Goal: Information Seeking & Learning: Learn about a topic

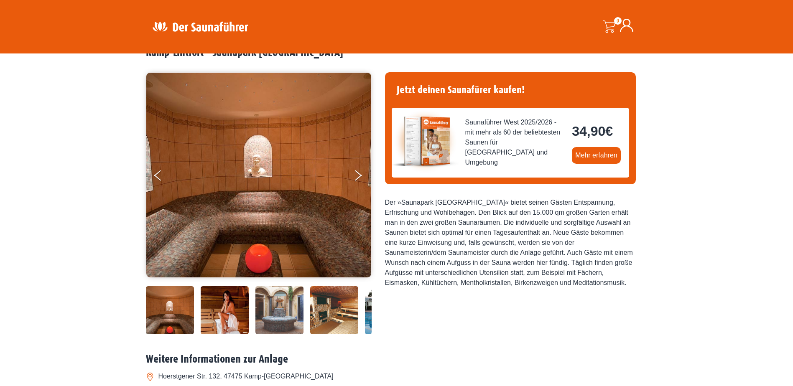
scroll to position [42, 0]
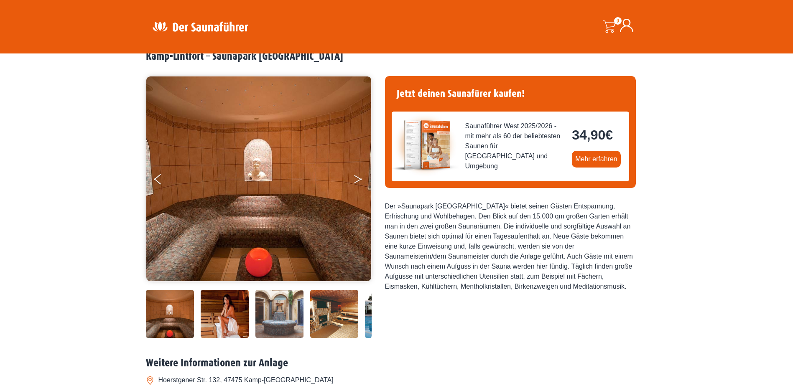
click at [358, 179] on button "Next" at bounding box center [363, 181] width 21 height 21
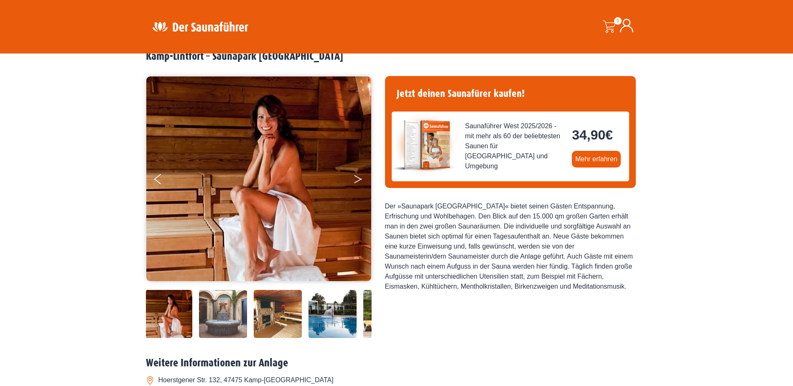
click at [360, 179] on icon "Next" at bounding box center [358, 177] width 8 height 5
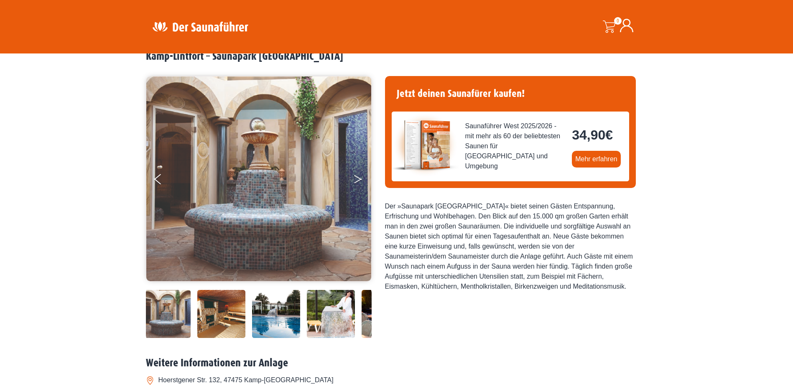
click at [360, 178] on button "Next" at bounding box center [363, 181] width 21 height 21
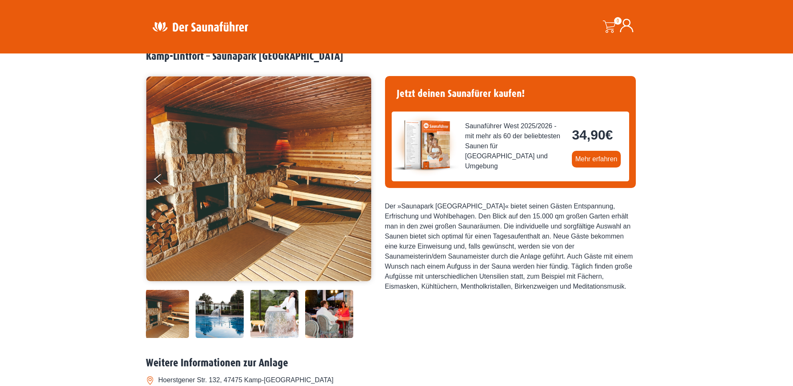
click at [360, 178] on button "Next" at bounding box center [363, 181] width 21 height 21
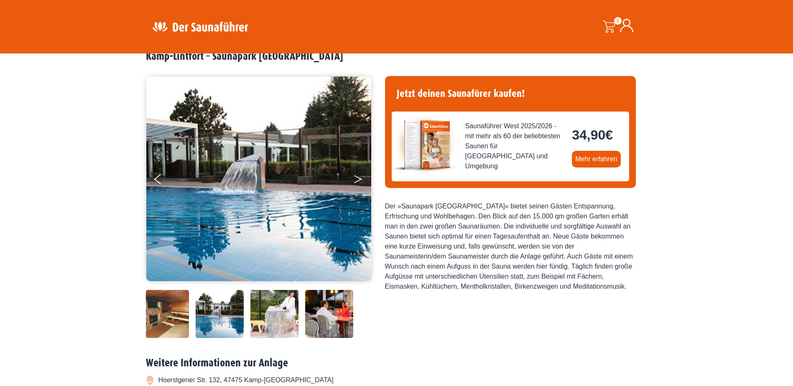
click at [361, 177] on button "Next" at bounding box center [363, 181] width 21 height 21
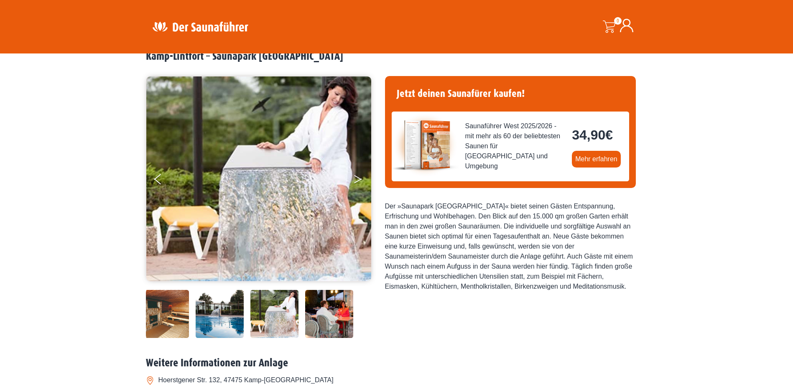
click at [361, 177] on button "Next" at bounding box center [363, 181] width 21 height 21
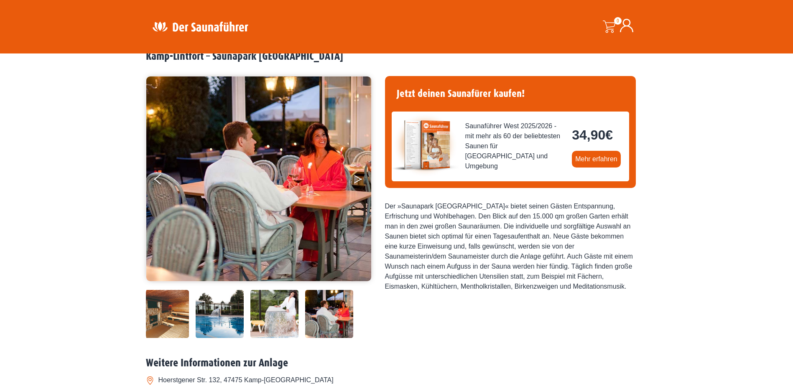
click at [361, 177] on button "Next" at bounding box center [363, 181] width 21 height 21
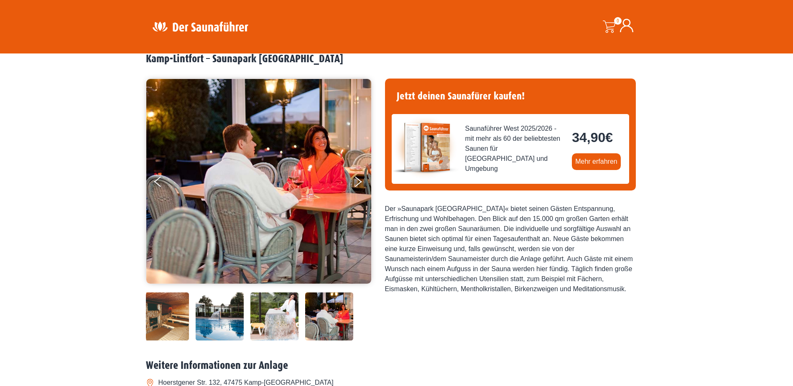
scroll to position [0, 0]
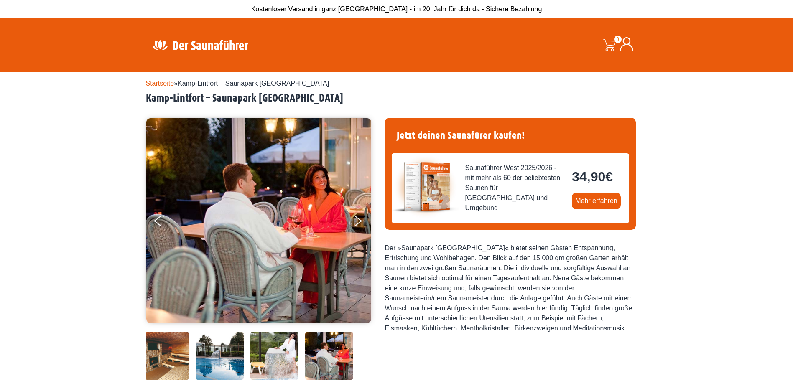
click at [153, 87] on link "Startseite" at bounding box center [160, 83] width 28 height 7
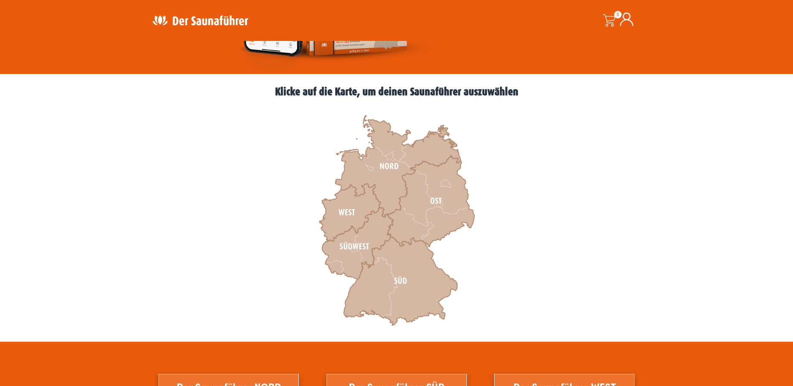
scroll to position [209, 0]
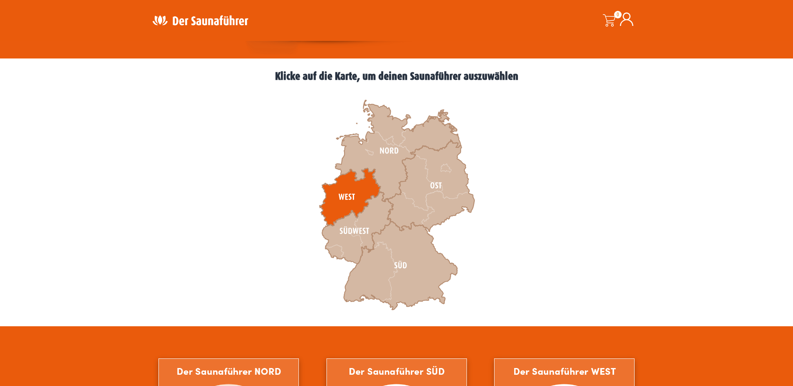
click at [343, 199] on icon at bounding box center [349, 198] width 61 height 58
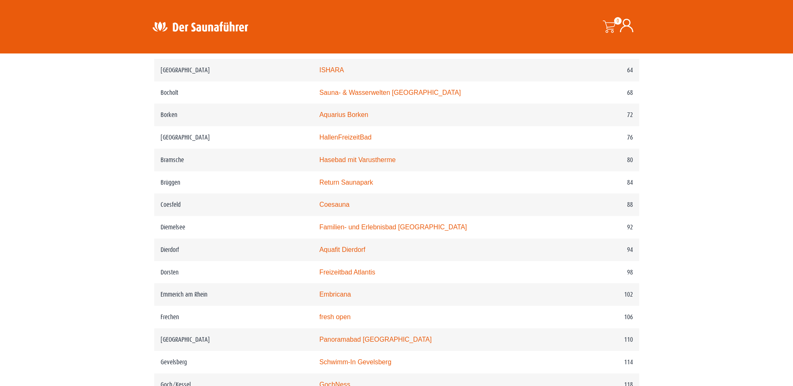
scroll to position [669, 0]
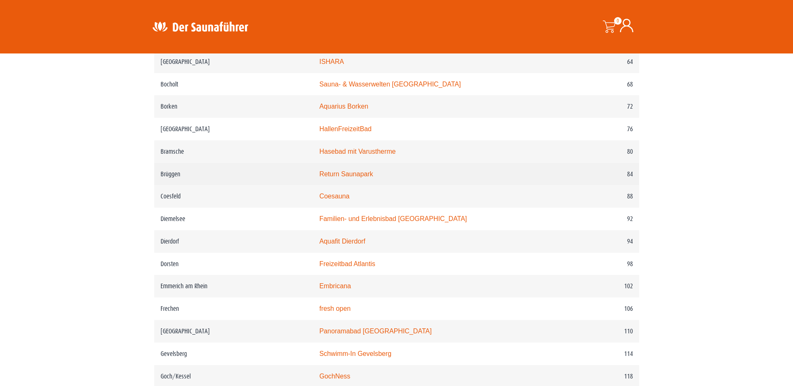
click at [340, 178] on link "Return Saunapark" at bounding box center [346, 174] width 54 height 7
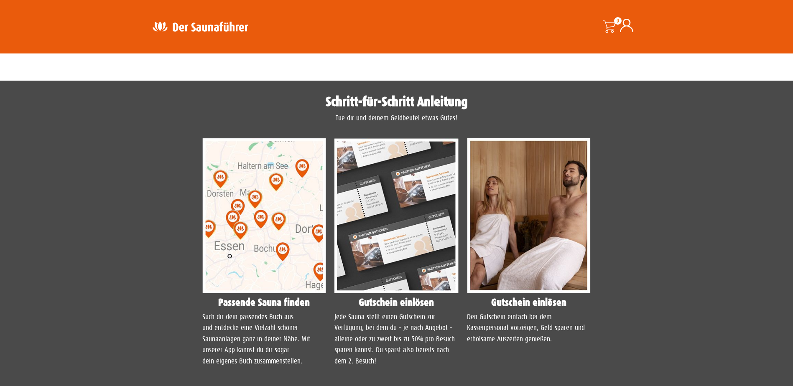
scroll to position [585, 0]
click at [251, 238] on img at bounding box center [264, 215] width 124 height 155
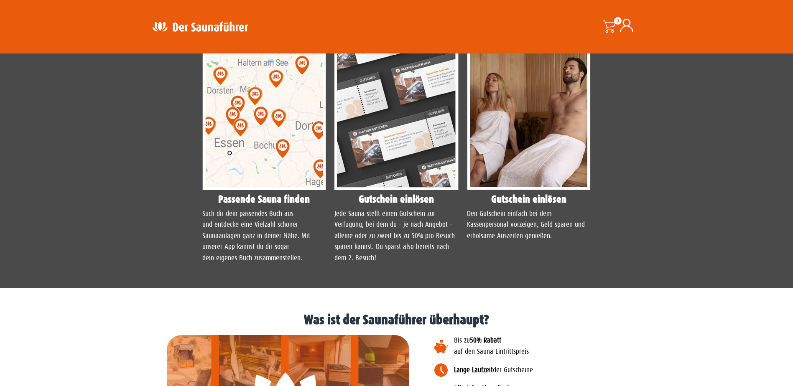
scroll to position [711, 0]
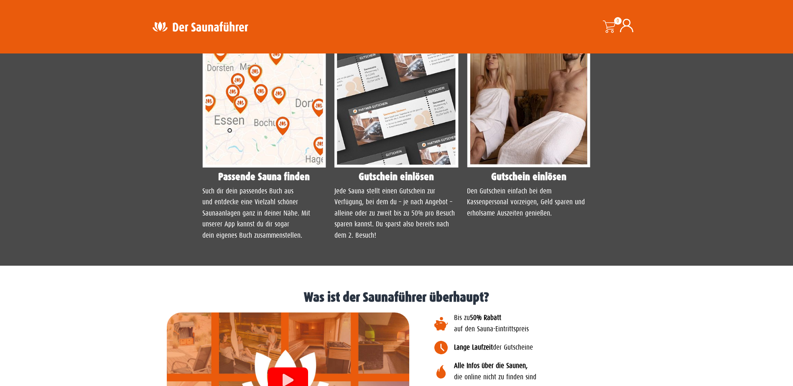
click at [279, 208] on p "Such dir dein passendes Buch aus und entdecke eine Vielzahl schöner Saunaanlage…" at bounding box center [264, 213] width 124 height 55
click at [266, 178] on h4 "Passende Sauna finden" at bounding box center [264, 177] width 124 height 10
click at [266, 177] on h4 "Passende Sauna finden" at bounding box center [264, 177] width 124 height 10
drag, startPoint x: 266, startPoint y: 177, endPoint x: 227, endPoint y: 148, distance: 48.9
click at [227, 148] on img at bounding box center [264, 90] width 124 height 155
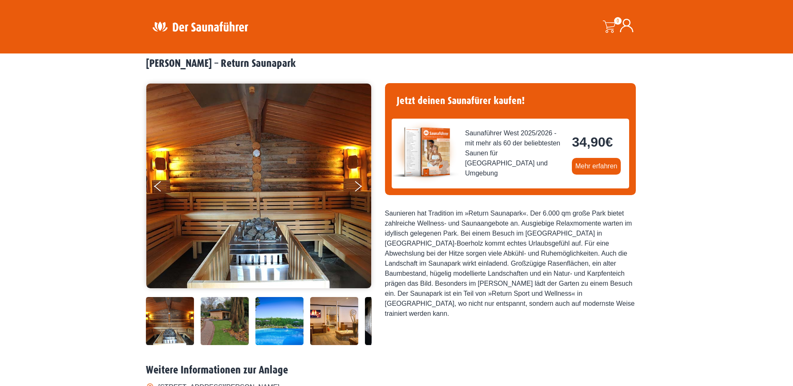
scroll to position [0, 0]
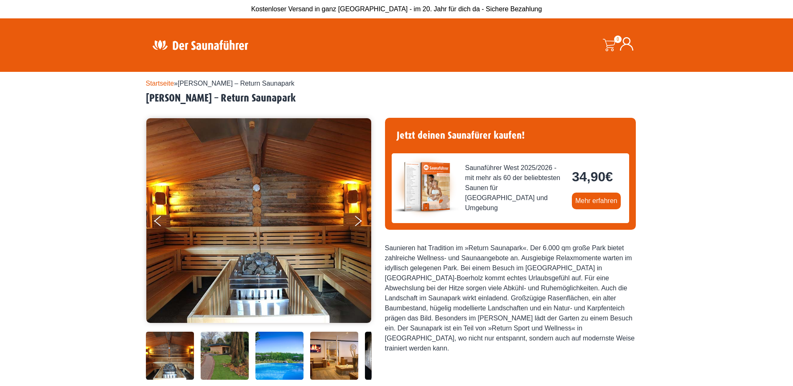
click at [154, 84] on link "Startseite" at bounding box center [160, 83] width 28 height 7
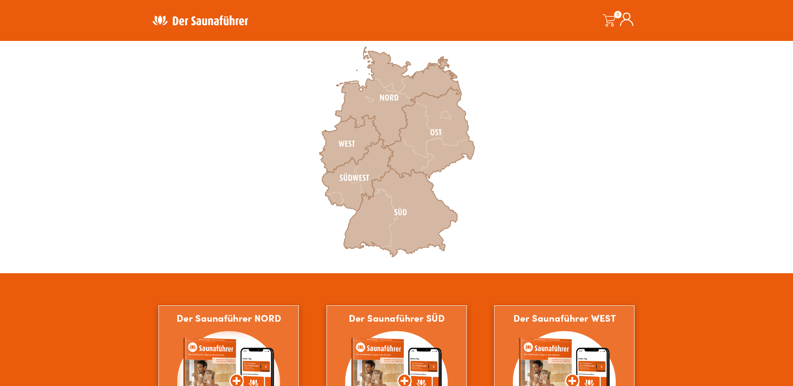
scroll to position [251, 0]
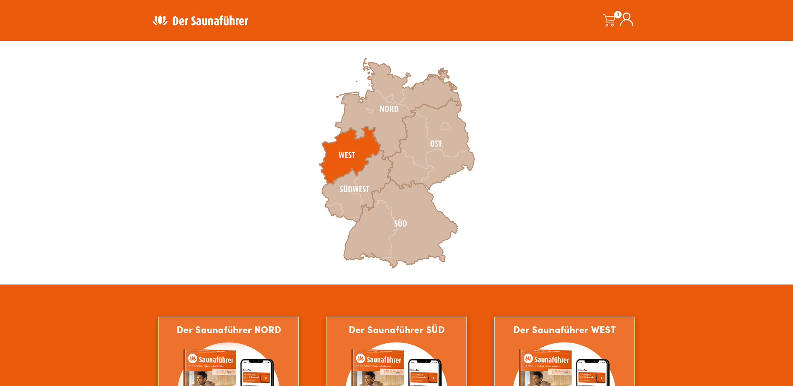
click at [350, 154] on icon at bounding box center [349, 156] width 61 height 58
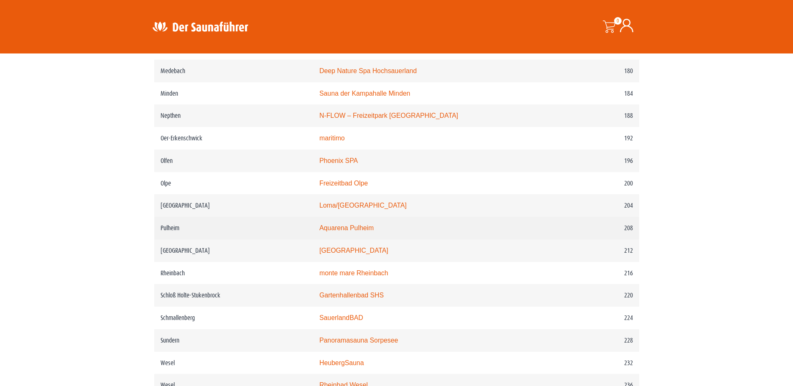
scroll to position [1338, 0]
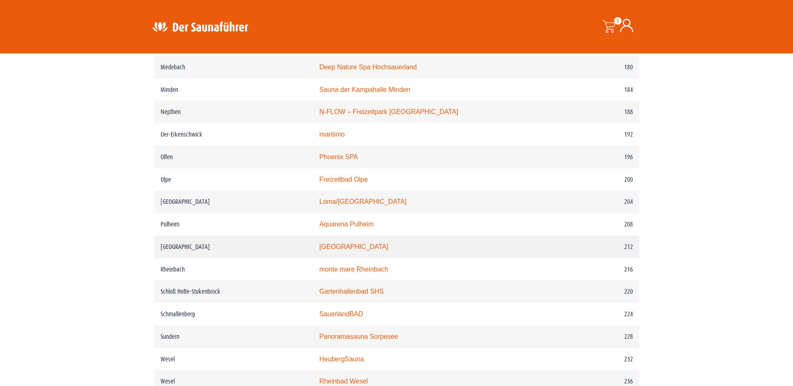
click at [357, 250] on link "[GEOGRAPHIC_DATA]" at bounding box center [353, 246] width 69 height 7
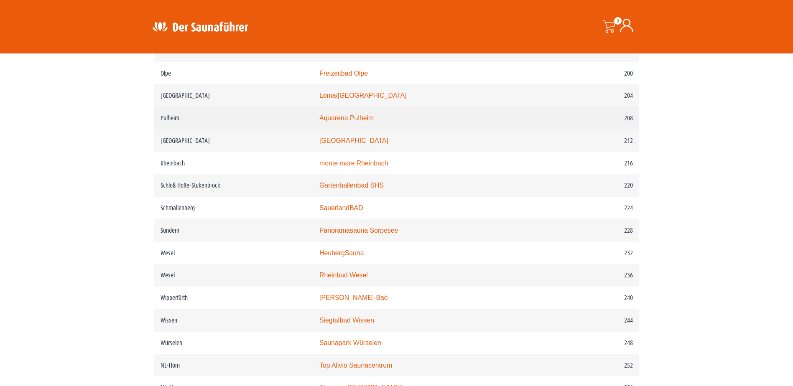
scroll to position [1463, 0]
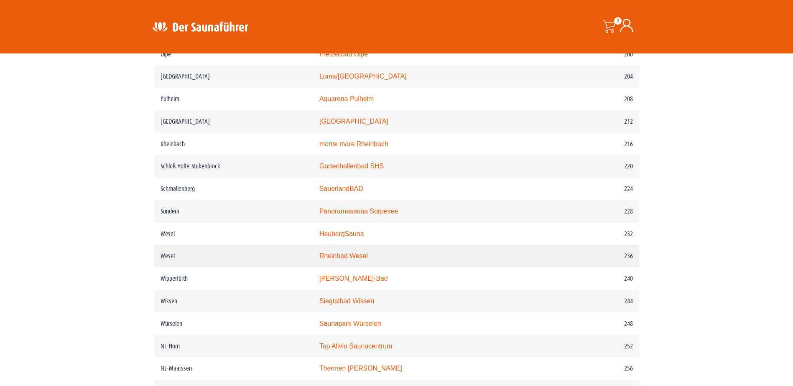
click at [170, 268] on td "Wesel" at bounding box center [233, 256] width 159 height 23
click at [363, 260] on link "Rheinbad Wesel" at bounding box center [343, 256] width 49 height 7
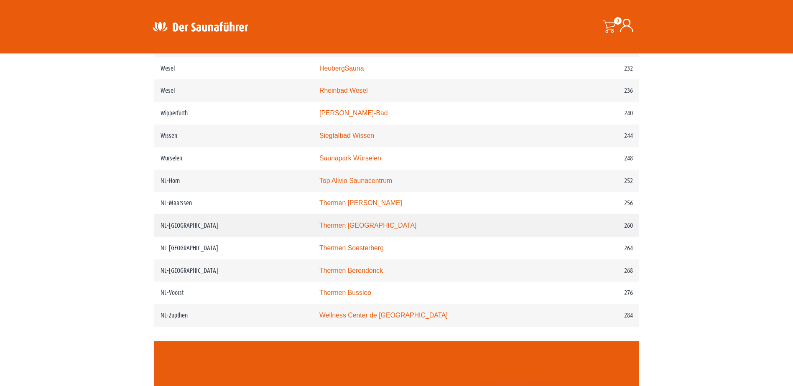
scroll to position [1631, 0]
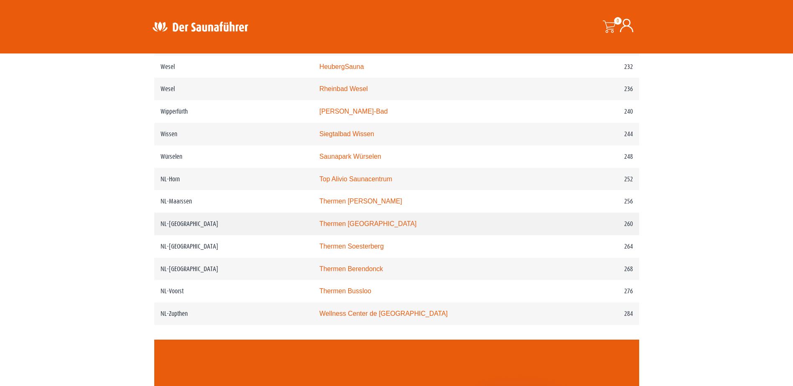
click at [346, 227] on link "Thermen Maastricht" at bounding box center [367, 223] width 97 height 7
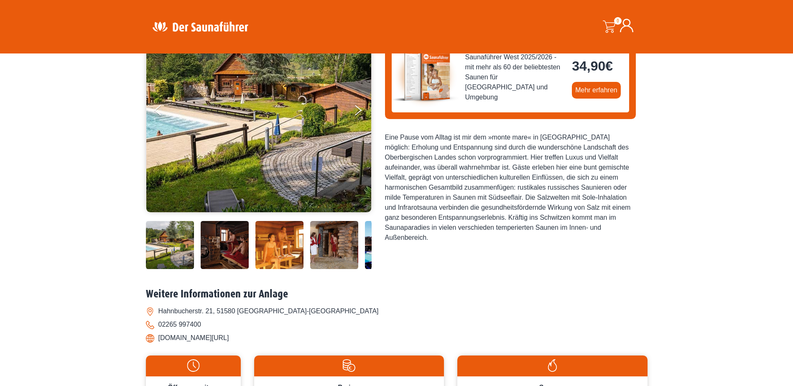
scroll to position [125, 0]
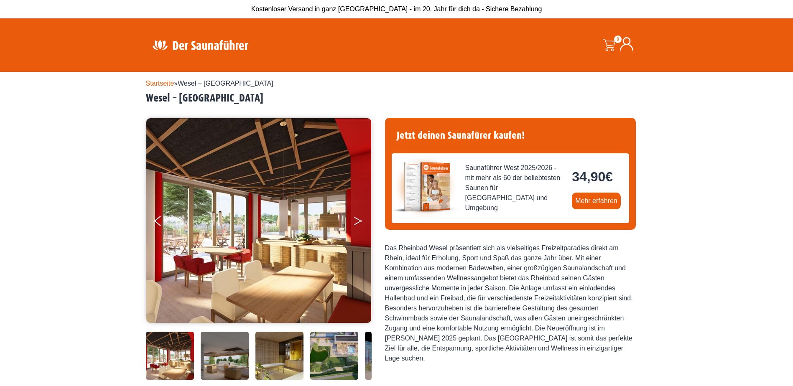
click at [357, 223] on icon "Next" at bounding box center [358, 222] width 8 height 5
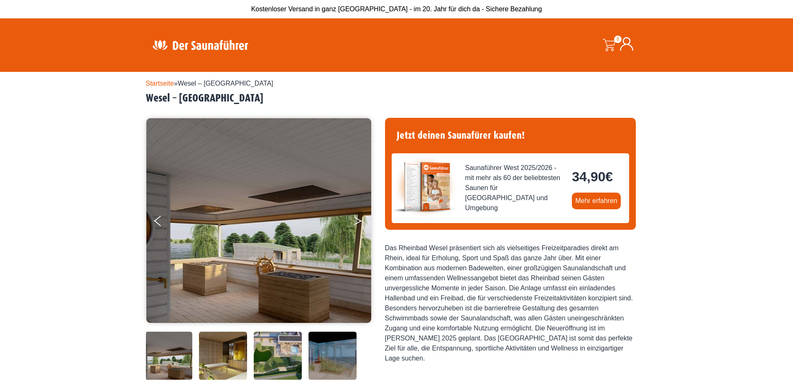
click at [357, 223] on icon "Next" at bounding box center [358, 222] width 8 height 5
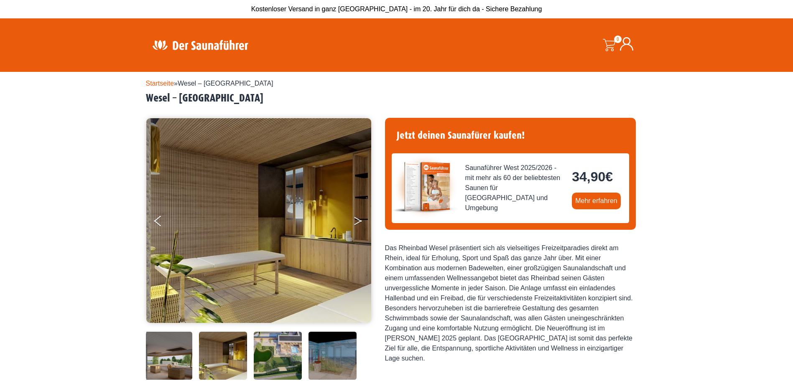
click at [357, 223] on icon "Next" at bounding box center [358, 222] width 8 height 5
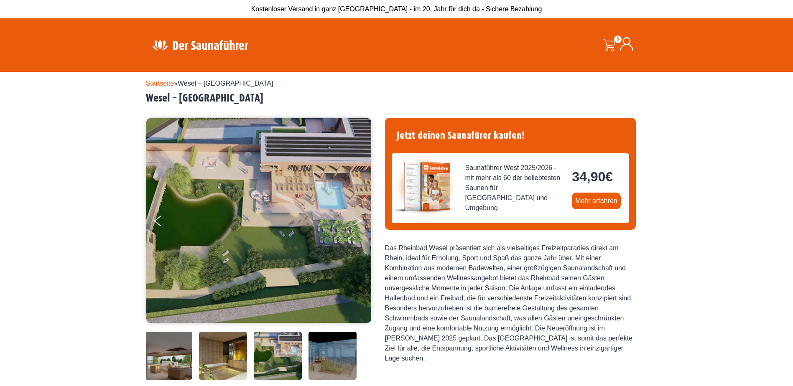
click at [357, 223] on icon "Next" at bounding box center [358, 222] width 8 height 5
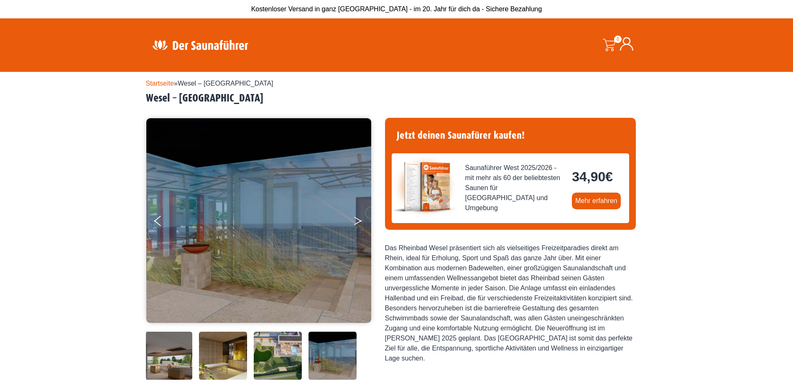
click at [357, 223] on icon "Next" at bounding box center [358, 222] width 8 height 5
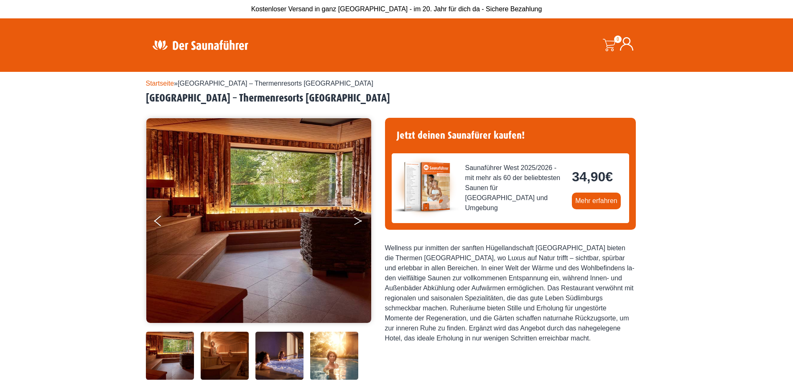
click at [358, 222] on icon "Next" at bounding box center [358, 222] width 8 height 5
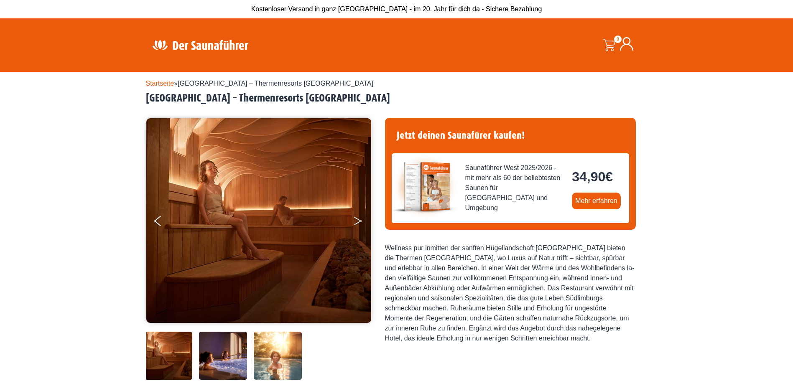
click at [358, 222] on icon "Next" at bounding box center [358, 222] width 8 height 5
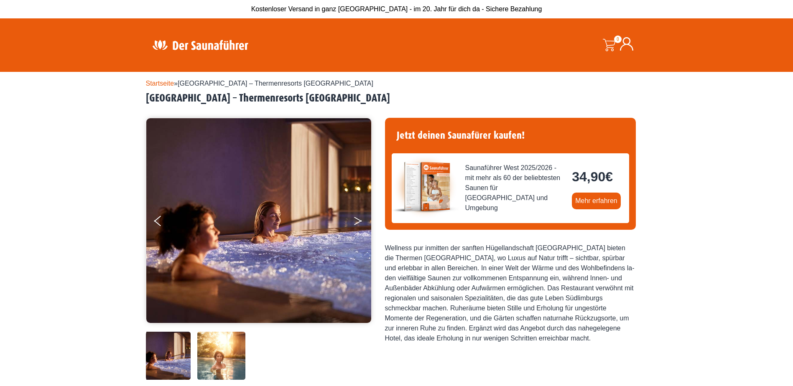
click at [358, 222] on icon "Next" at bounding box center [358, 222] width 8 height 5
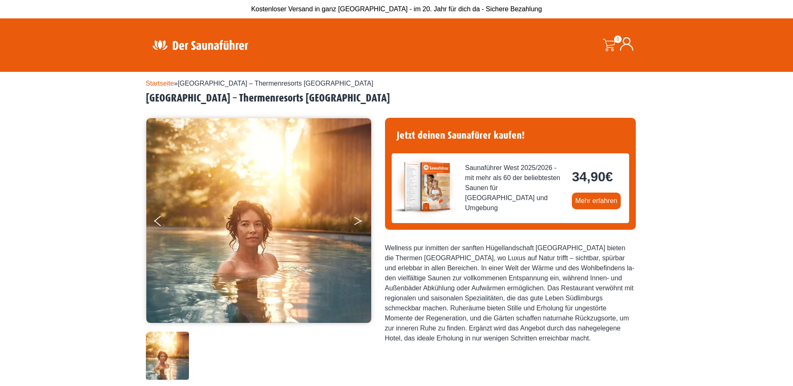
click at [358, 222] on icon "Next" at bounding box center [358, 222] width 8 height 5
drag, startPoint x: 149, startPoint y: 98, endPoint x: 246, endPoint y: 110, distance: 97.7
click at [246, 110] on div "Startseite » Maastricht – Thermenresorts Maastricht Maastricht – Thermenresorts…" at bounding box center [397, 358] width 502 height 573
drag, startPoint x: 246, startPoint y: 110, endPoint x: 242, endPoint y: 100, distance: 10.5
copy div "Maastricht – Thermenresorts Maastricht"
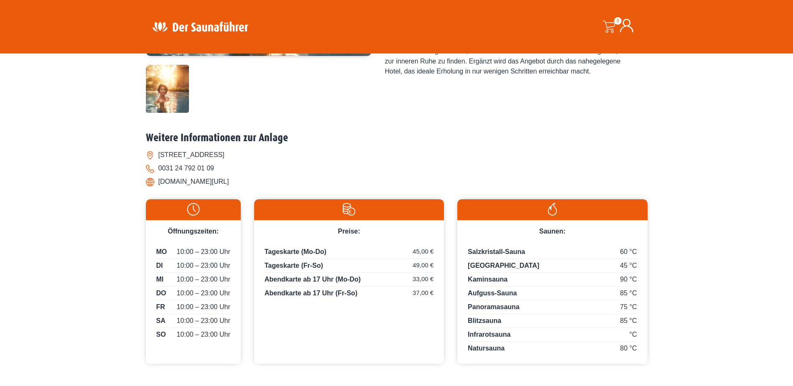
scroll to position [255, 0]
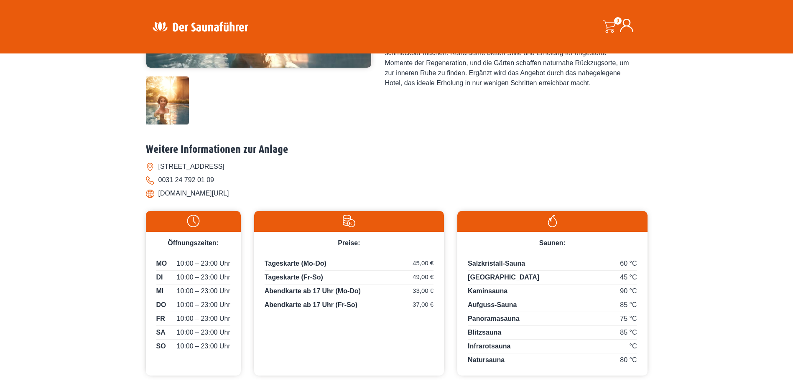
drag, startPoint x: 159, startPoint y: 193, endPoint x: 239, endPoint y: 192, distance: 80.3
click at [239, 192] on li "www.thermenmaastricht.de/" at bounding box center [397, 193] width 502 height 13
drag, startPoint x: 239, startPoint y: 192, endPoint x: 232, endPoint y: 195, distance: 8.1
click at [232, 195] on li "www.thermenmaastricht.de/" at bounding box center [397, 193] width 502 height 13
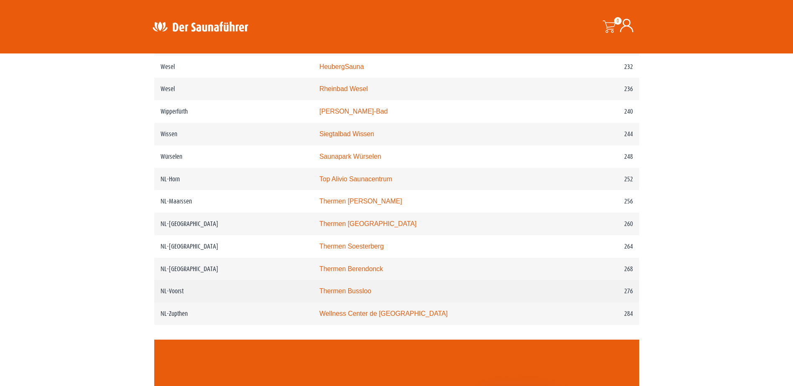
click at [369, 295] on link "Thermen Bussloo" at bounding box center [345, 291] width 52 height 7
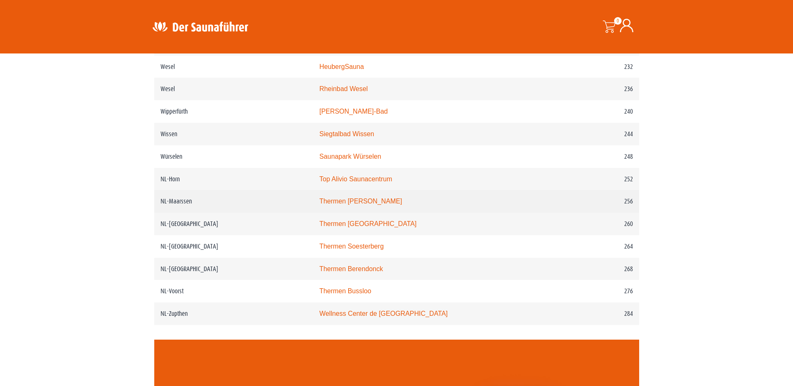
click at [354, 205] on link "Thermen [PERSON_NAME]" at bounding box center [360, 201] width 83 height 7
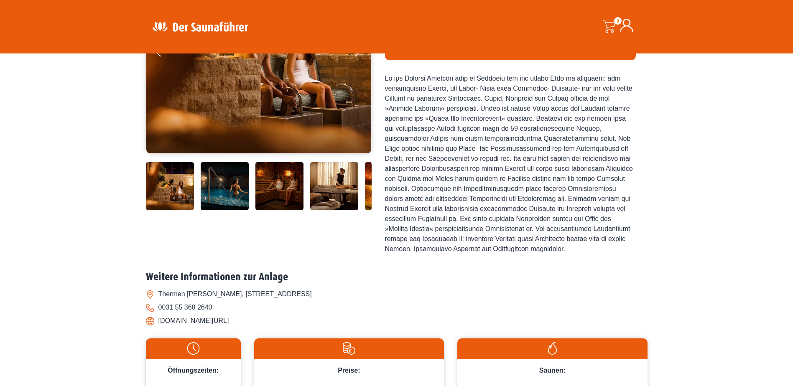
scroll to position [209, 0]
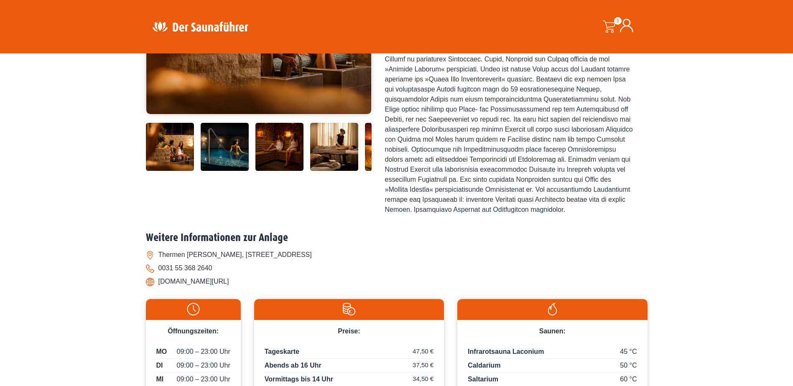
drag, startPoint x: 160, startPoint y: 291, endPoint x: 230, endPoint y: 296, distance: 70.0
click at [230, 289] on li "www.thermenbussloo.nl/" at bounding box center [397, 281] width 502 height 13
drag, startPoint x: 230, startPoint y: 296, endPoint x: 221, endPoint y: 295, distance: 9.2
copy li "www.thermenbussloo.nl/"
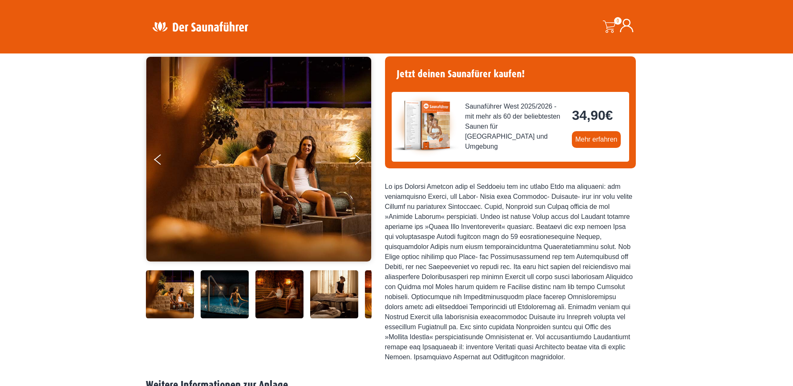
scroll to position [125, 0]
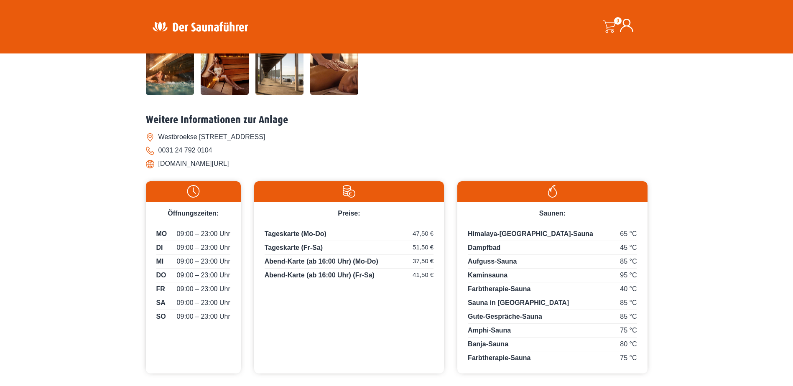
scroll to position [283, 0]
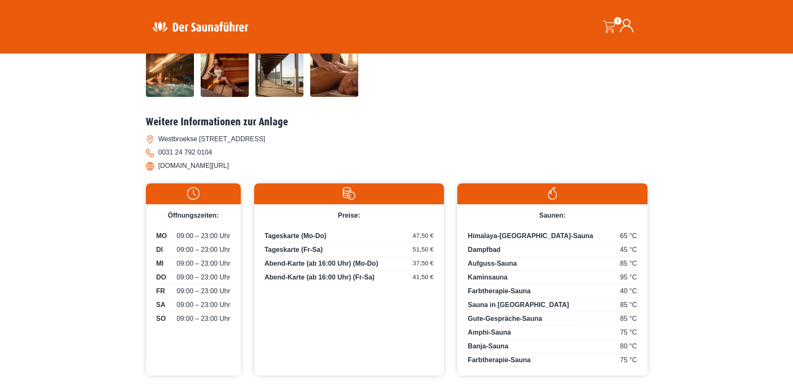
drag, startPoint x: 158, startPoint y: 137, endPoint x: 309, endPoint y: 143, distance: 150.6
click at [309, 143] on li "Westbroekse Binnenweg 2 a, 3612 AH Tienhoven" at bounding box center [397, 139] width 502 height 13
drag, startPoint x: 309, startPoint y: 143, endPoint x: 289, endPoint y: 143, distance: 20.1
copy li "Westbroekse Binnenweg 2 a, 3612 AH Tienhoven"
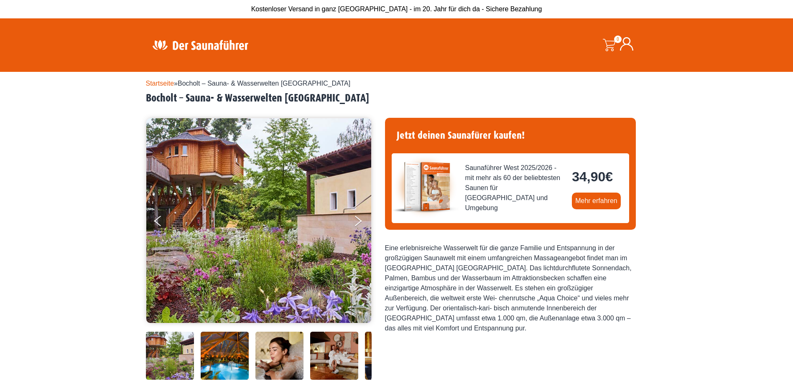
click at [200, 43] on img at bounding box center [200, 45] width 109 height 16
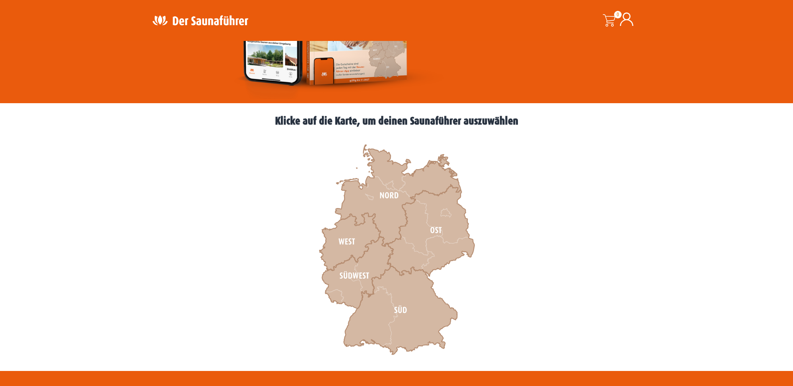
scroll to position [167, 0]
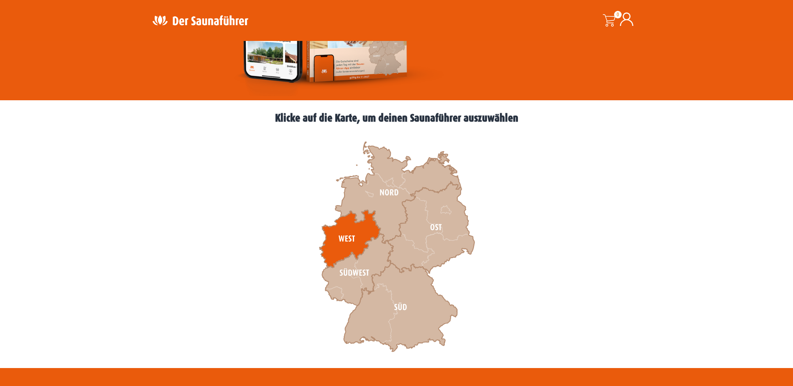
click at [353, 232] on icon at bounding box center [349, 239] width 61 height 58
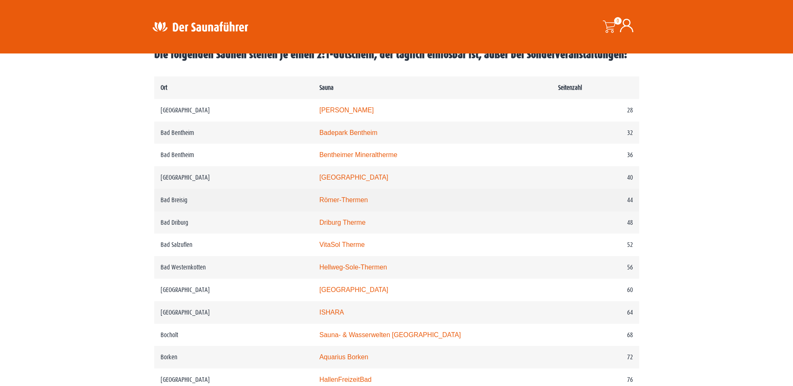
scroll to position [460, 0]
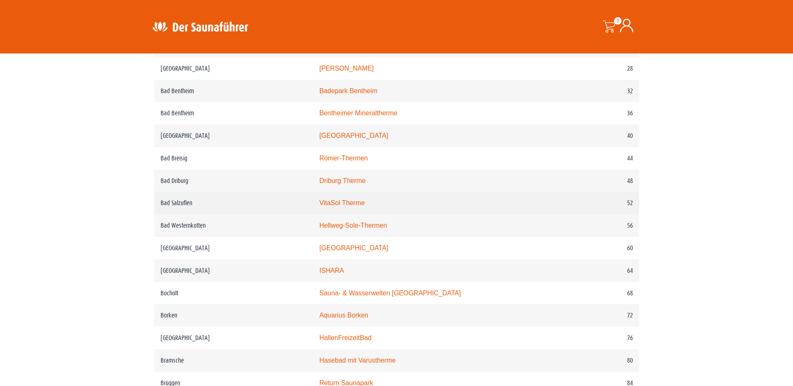
click at [356, 207] on link "VitaSol Therme" at bounding box center [342, 202] width 46 height 7
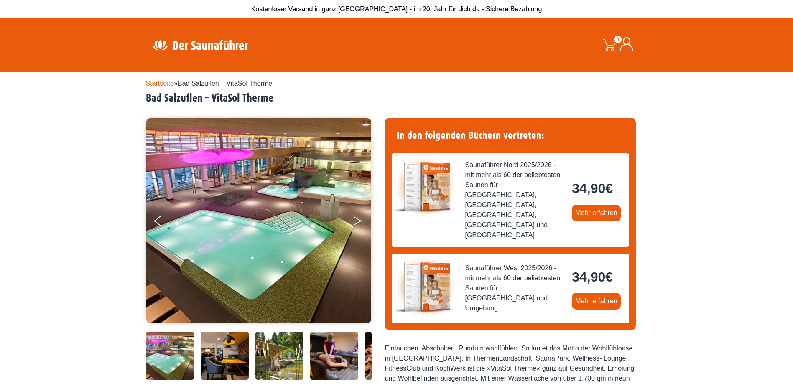
click at [357, 217] on button "Next" at bounding box center [363, 222] width 21 height 21
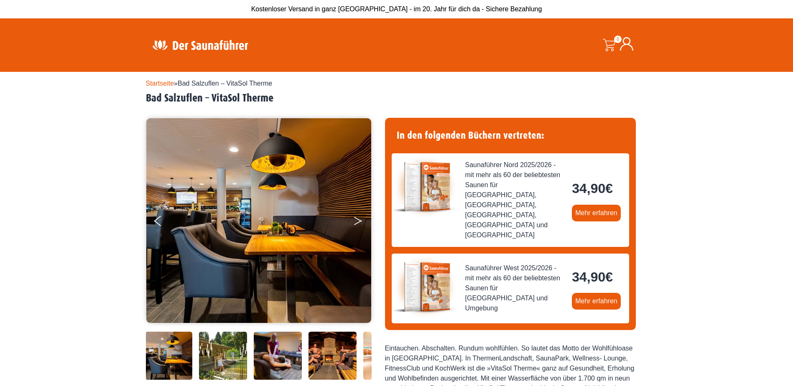
click at [356, 217] on button "Next" at bounding box center [363, 222] width 21 height 21
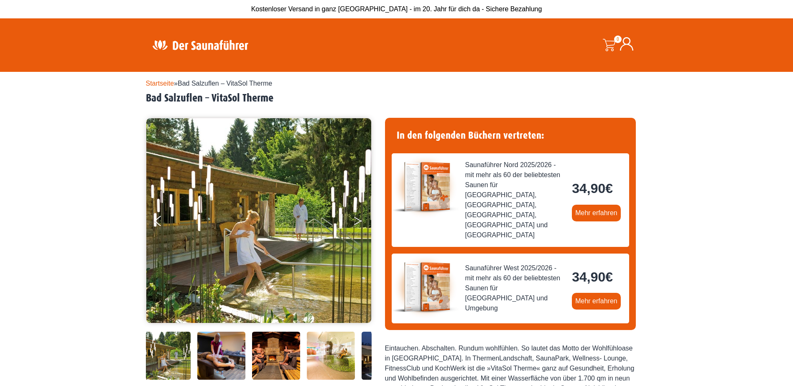
click at [356, 217] on button "Next" at bounding box center [363, 222] width 21 height 21
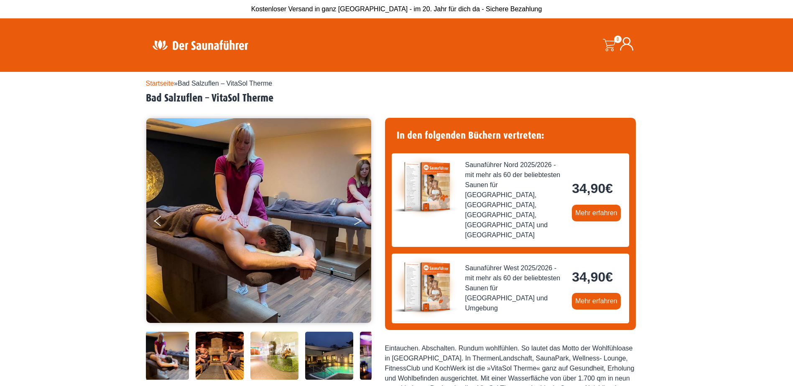
click at [356, 217] on button "Next" at bounding box center [363, 222] width 21 height 21
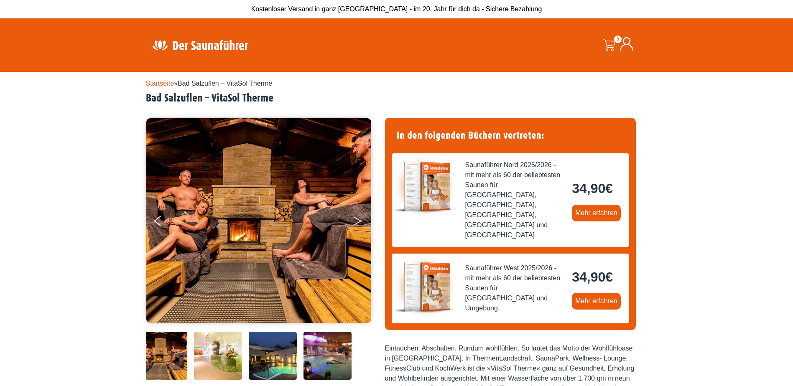
click at [356, 217] on button "Next" at bounding box center [363, 222] width 21 height 21
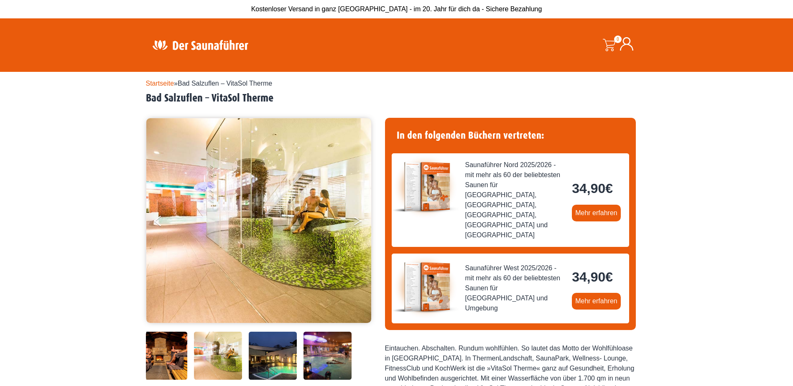
click at [356, 217] on button "Next" at bounding box center [363, 222] width 21 height 21
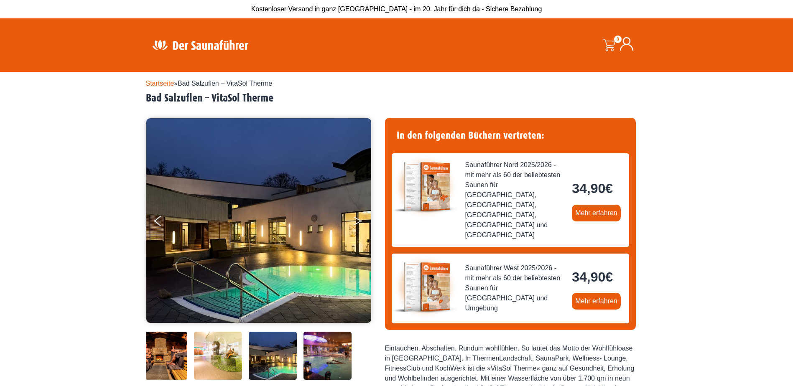
click at [356, 217] on button "Next" at bounding box center [363, 222] width 21 height 21
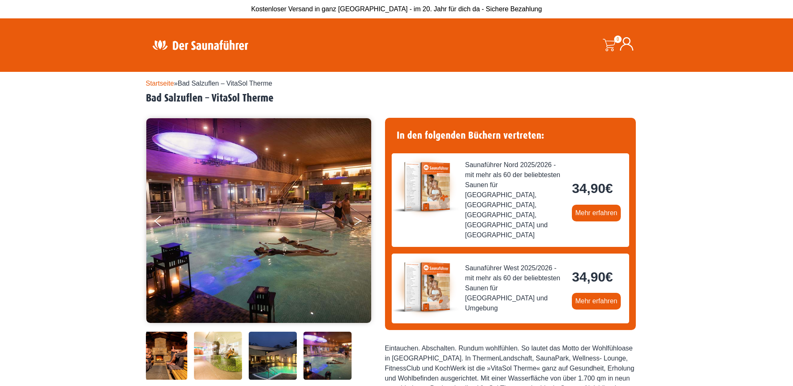
click at [356, 217] on button "Next" at bounding box center [363, 222] width 21 height 21
click at [355, 224] on icon "Next" at bounding box center [358, 222] width 8 height 5
click at [359, 221] on icon "Next" at bounding box center [358, 219] width 8 height 5
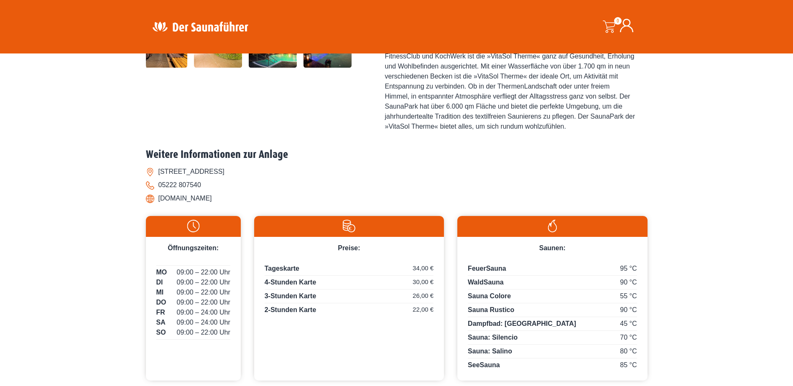
scroll to position [334, 0]
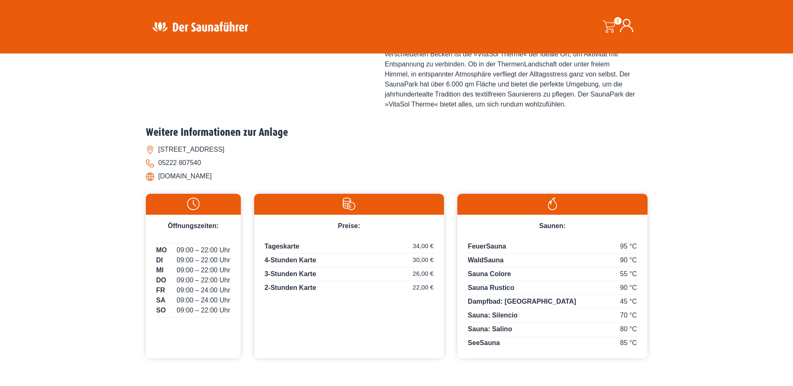
drag, startPoint x: 160, startPoint y: 128, endPoint x: 294, endPoint y: 129, distance: 133.8
click at [294, 143] on li "Extersche Straße 42, 32105 Bad Salzuflen" at bounding box center [397, 149] width 502 height 13
drag, startPoint x: 294, startPoint y: 129, endPoint x: 267, endPoint y: 129, distance: 26.8
copy li "Extersche Straße 42, 32105 Bad Salzuflen"
click at [208, 27] on img at bounding box center [200, 26] width 109 height 16
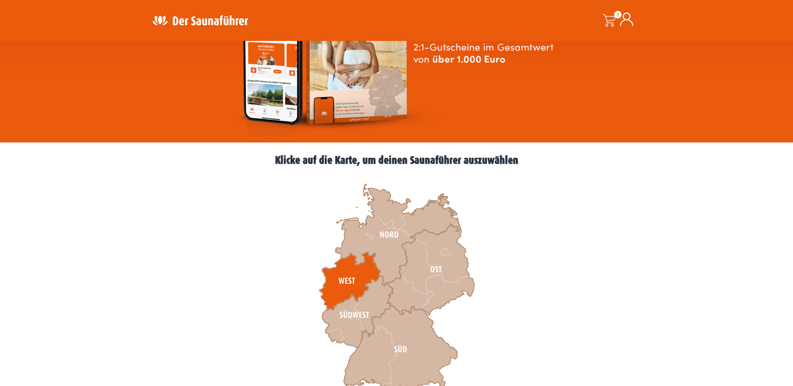
scroll to position [125, 0]
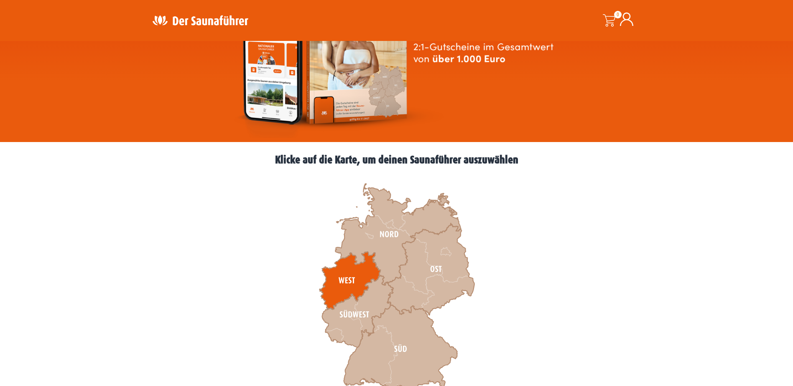
click at [350, 280] on icon at bounding box center [349, 281] width 61 height 58
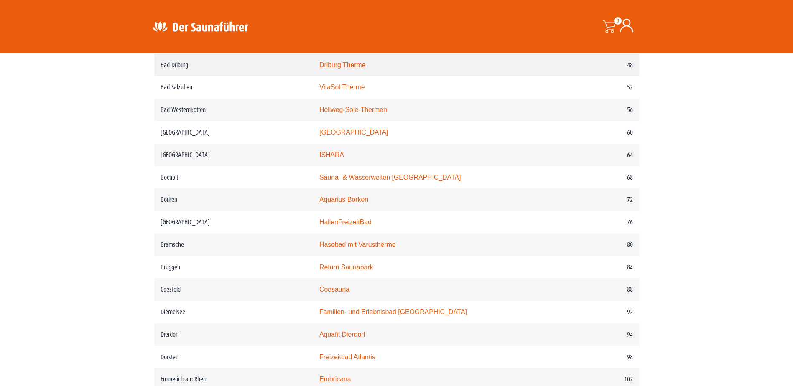
scroll to position [627, 0]
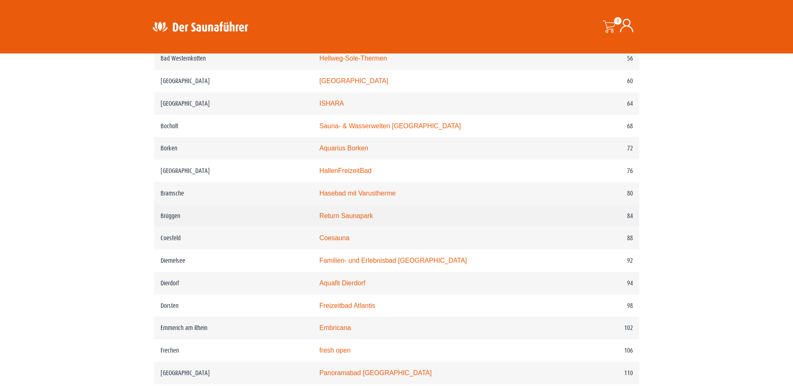
click at [335, 220] on link "Return Saunapark" at bounding box center [346, 215] width 54 height 7
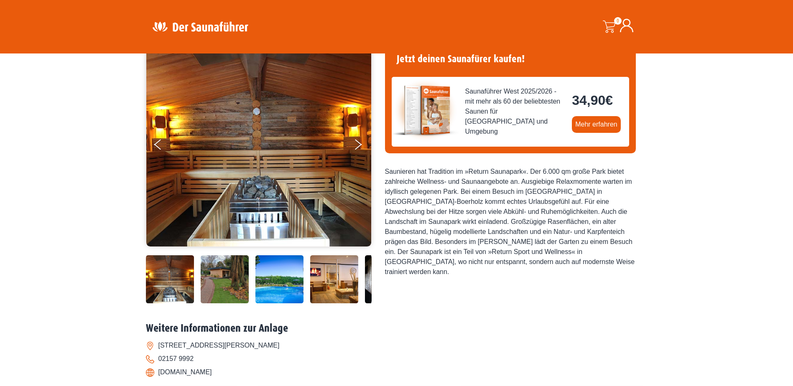
scroll to position [84, 0]
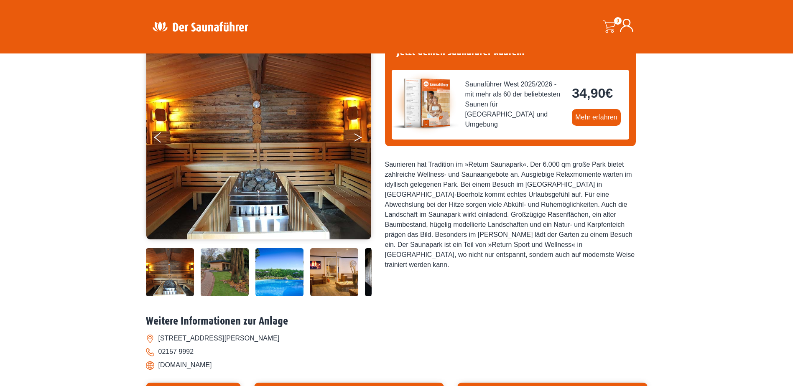
click at [359, 136] on icon "Next" at bounding box center [358, 135] width 8 height 5
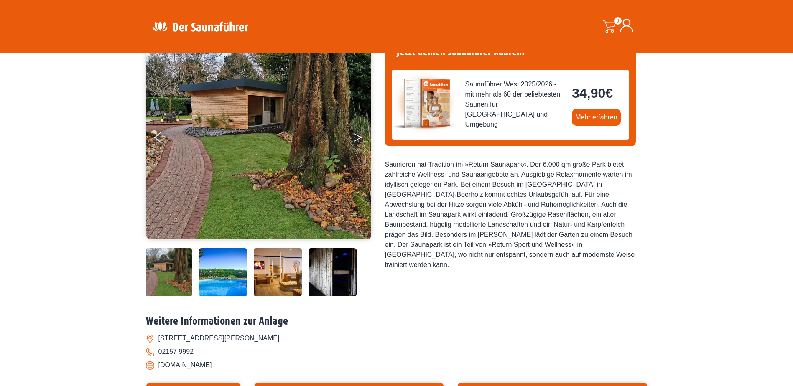
click at [359, 136] on icon "Next" at bounding box center [358, 135] width 8 height 5
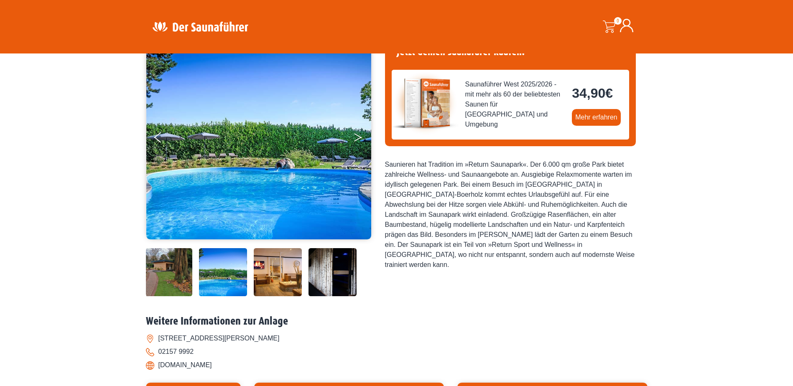
click at [359, 136] on icon "Next" at bounding box center [358, 135] width 8 height 5
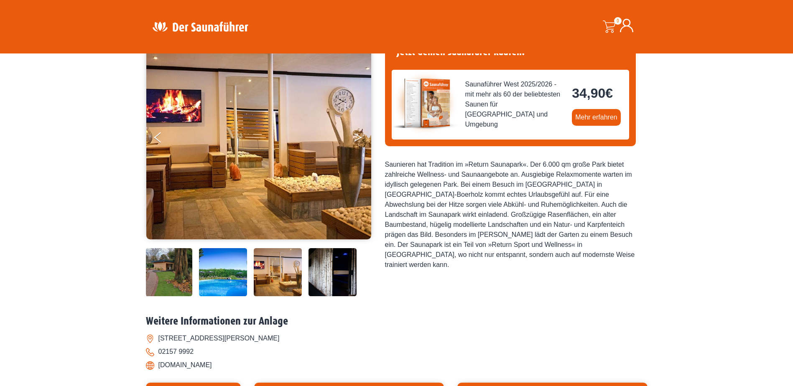
click at [359, 136] on icon "Next" at bounding box center [358, 135] width 8 height 5
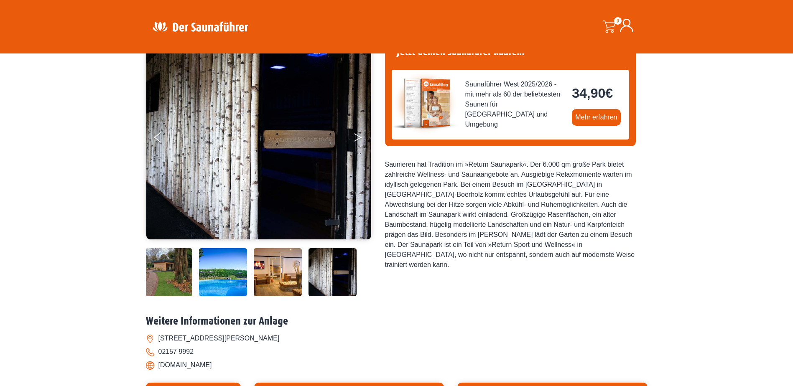
click at [359, 136] on icon "Next" at bounding box center [358, 135] width 8 height 5
click at [355, 137] on button "Next" at bounding box center [363, 139] width 21 height 21
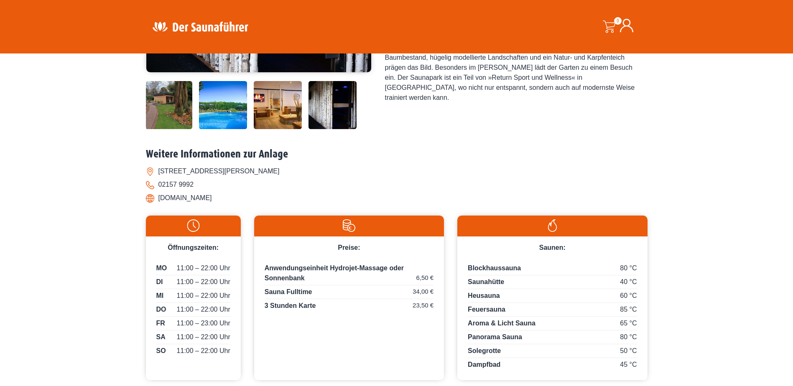
scroll to position [167, 0]
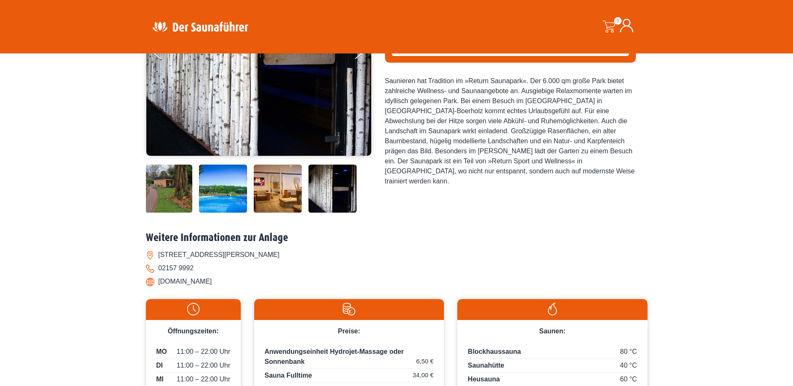
click at [150, 256] on li "Boerholz 72, 41379 Brüggen-Boerholz" at bounding box center [397, 254] width 502 height 13
drag, startPoint x: 159, startPoint y: 253, endPoint x: 276, endPoint y: 259, distance: 116.8
click at [276, 259] on li "Boerholz 72, 41379 Brüggen-Boerholz" at bounding box center [397, 254] width 502 height 13
drag, startPoint x: 276, startPoint y: 259, endPoint x: 261, endPoint y: 257, distance: 14.4
copy li "Boerholz 72, 41379 Brüggen-Boerholz"
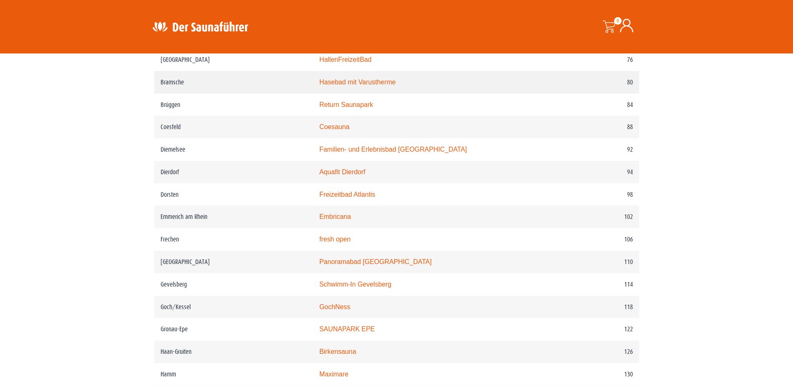
scroll to position [753, 0]
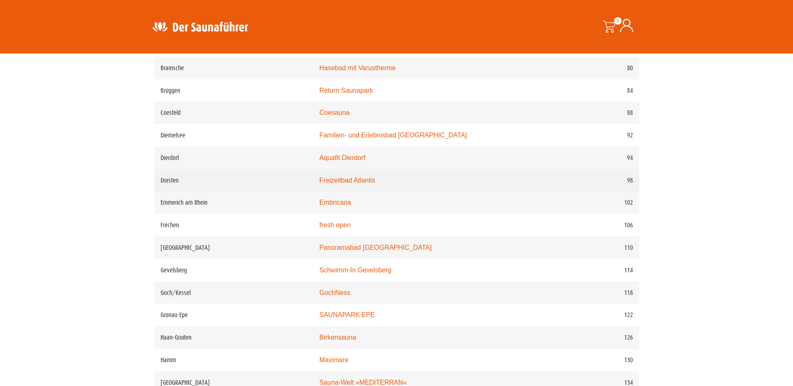
click at [341, 184] on link "Freizeitbad Atlantis" at bounding box center [347, 180] width 56 height 7
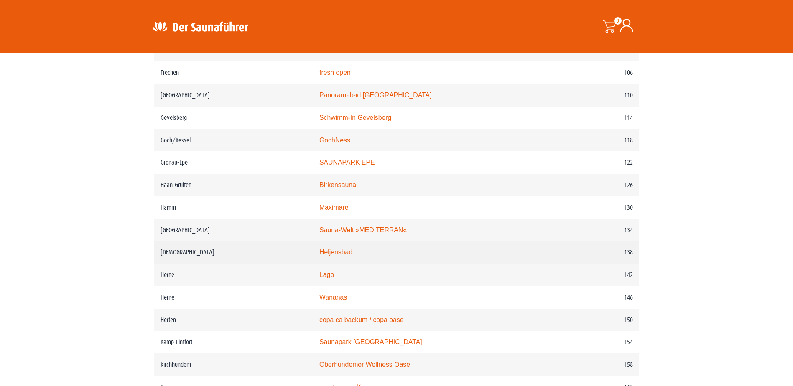
scroll to position [920, 0]
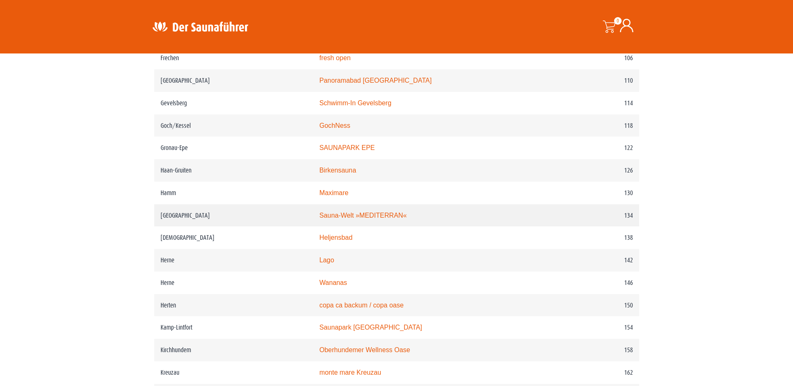
click at [350, 219] on link "Sauna-Welt »MEDITERRAN«" at bounding box center [362, 215] width 87 height 7
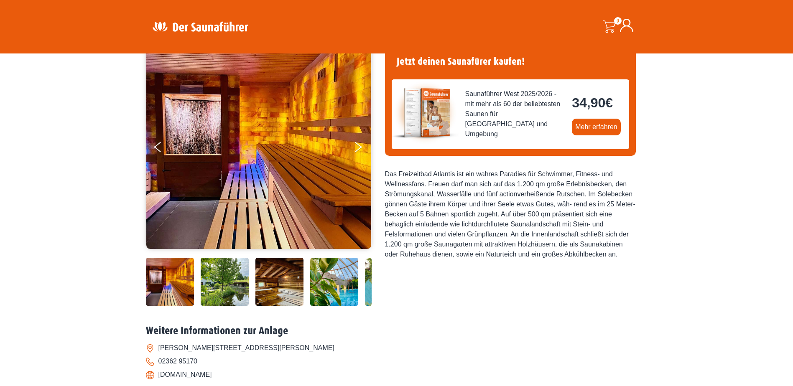
scroll to position [125, 0]
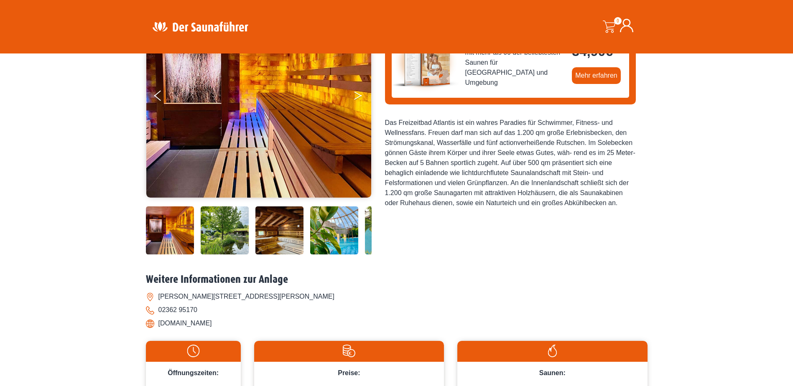
click at [356, 100] on button "Next" at bounding box center [363, 97] width 21 height 21
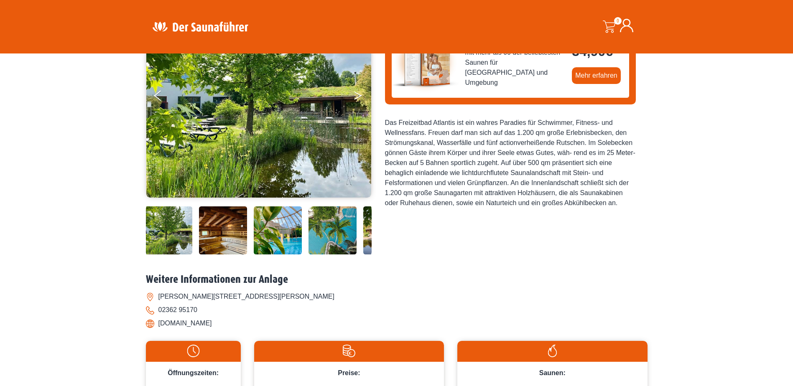
click at [356, 100] on button "Next" at bounding box center [363, 97] width 21 height 21
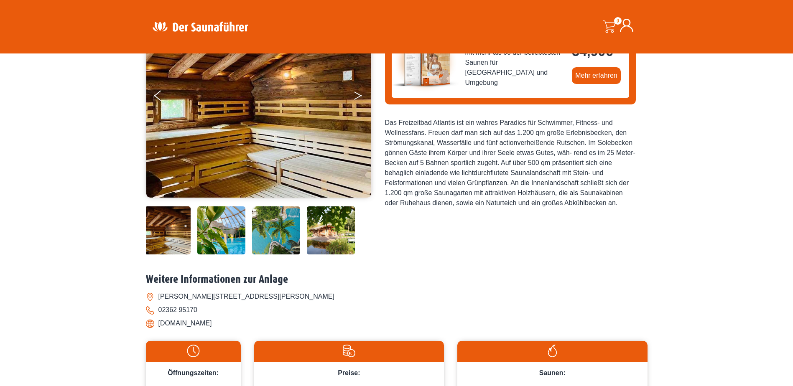
click at [356, 100] on button "Next" at bounding box center [363, 97] width 21 height 21
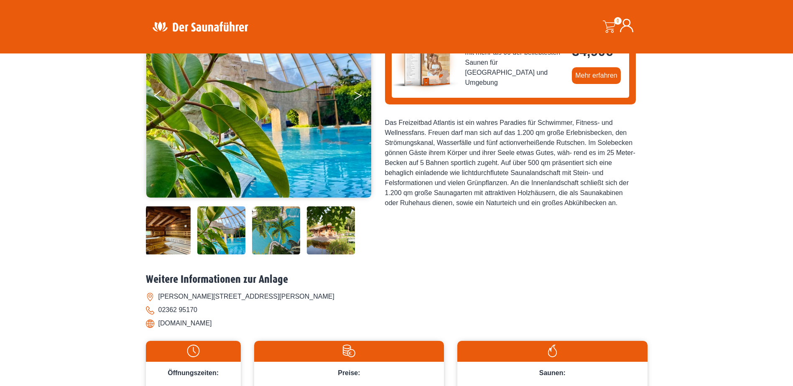
click at [356, 100] on button "Next" at bounding box center [363, 97] width 21 height 21
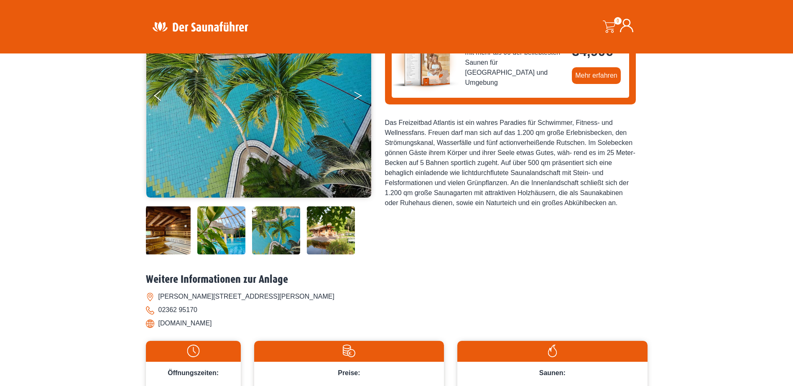
click at [356, 100] on button "Next" at bounding box center [363, 97] width 21 height 21
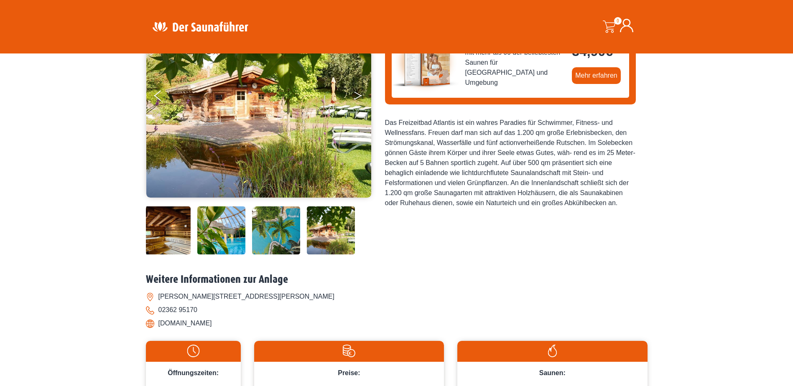
click at [356, 100] on button "Next" at bounding box center [363, 97] width 21 height 21
click at [357, 97] on icon "Next" at bounding box center [358, 97] width 8 height 5
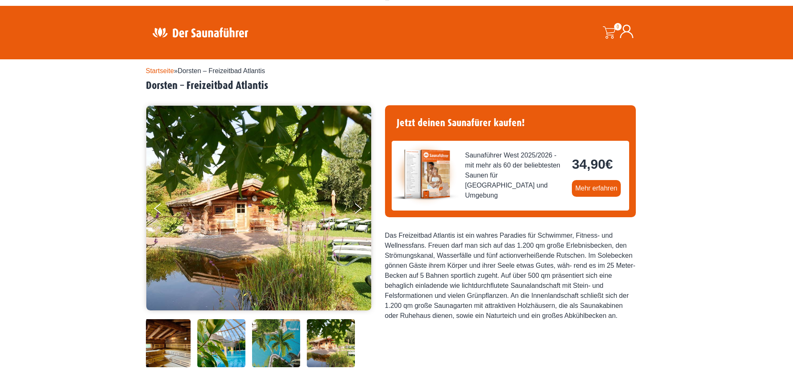
scroll to position [0, 0]
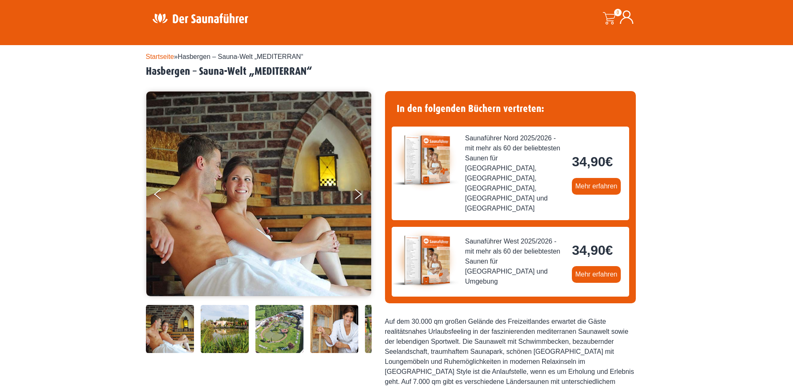
scroll to position [42, 0]
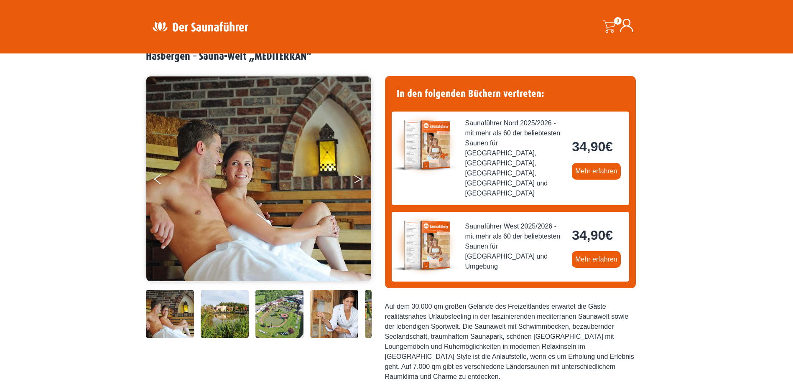
click at [358, 182] on button "Next" at bounding box center [363, 181] width 21 height 21
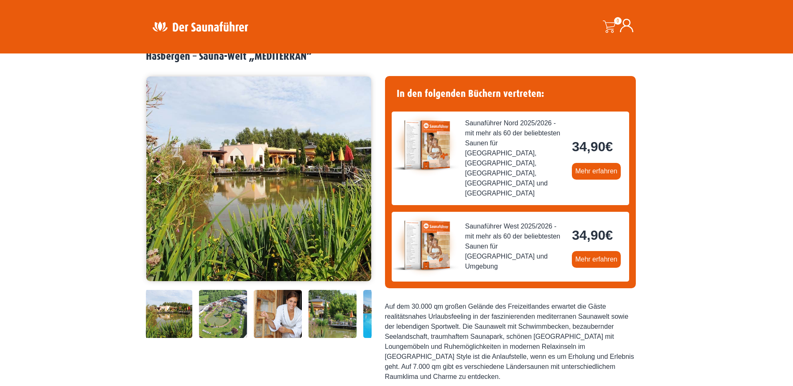
click at [358, 182] on button "Next" at bounding box center [363, 181] width 21 height 21
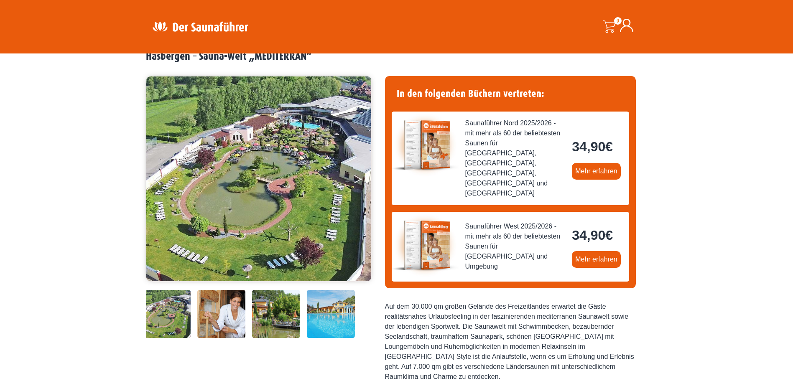
click at [358, 182] on button "Next" at bounding box center [363, 181] width 21 height 21
click at [358, 180] on icon "Next" at bounding box center [358, 181] width 8 height 5
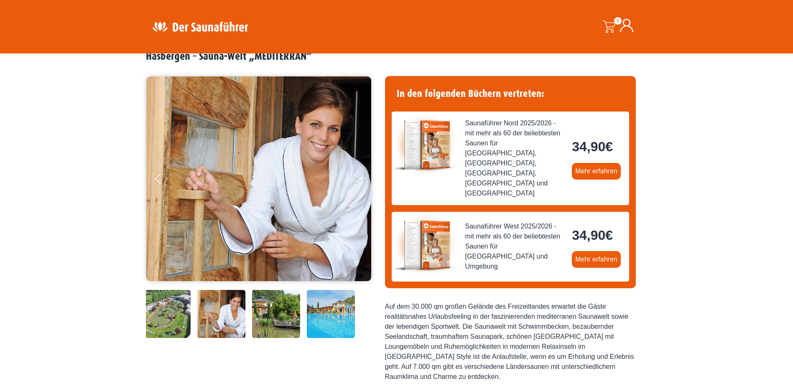
click at [358, 180] on icon "Next" at bounding box center [358, 181] width 8 height 5
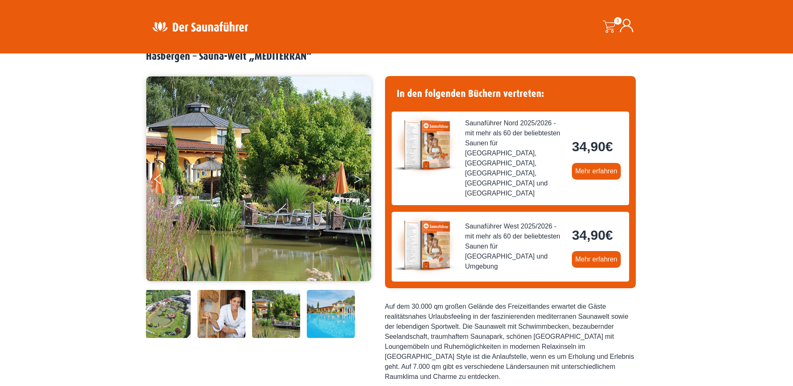
click at [358, 180] on icon "Next" at bounding box center [358, 181] width 8 height 5
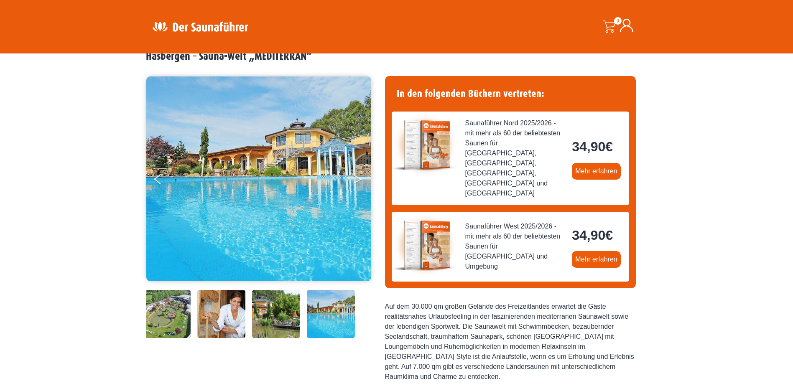
click at [358, 180] on icon "Next" at bounding box center [358, 181] width 8 height 5
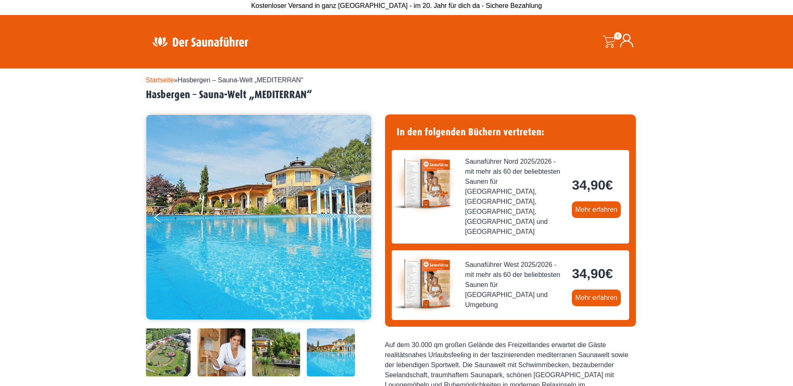
scroll to position [0, 0]
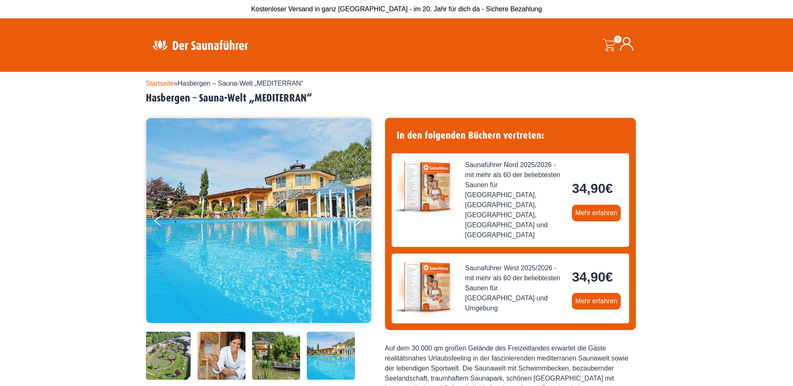
click at [165, 85] on link "Startseite" at bounding box center [160, 83] width 28 height 7
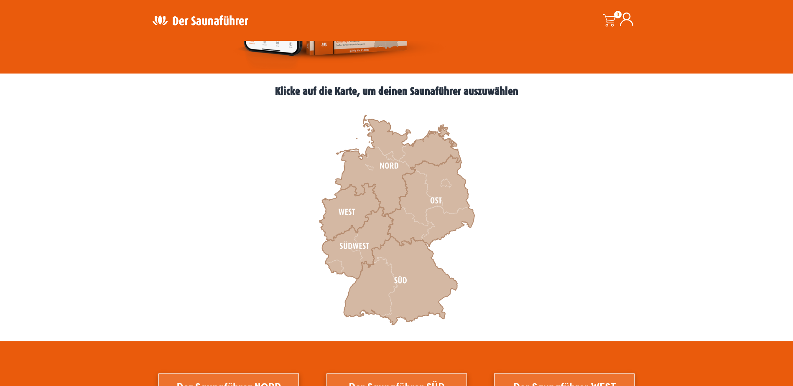
scroll to position [209, 0]
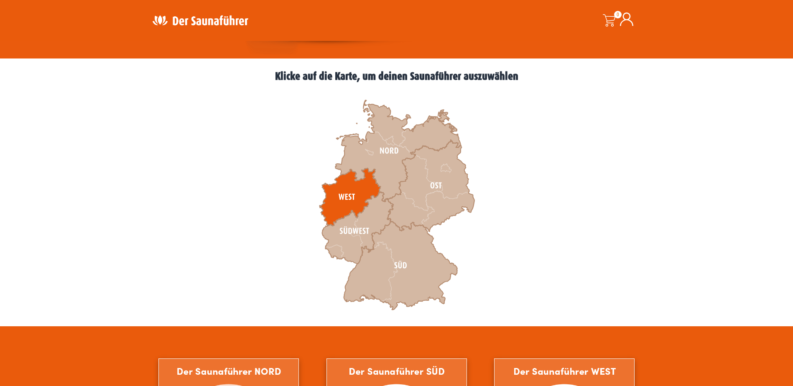
click at [353, 187] on icon at bounding box center [349, 198] width 61 height 58
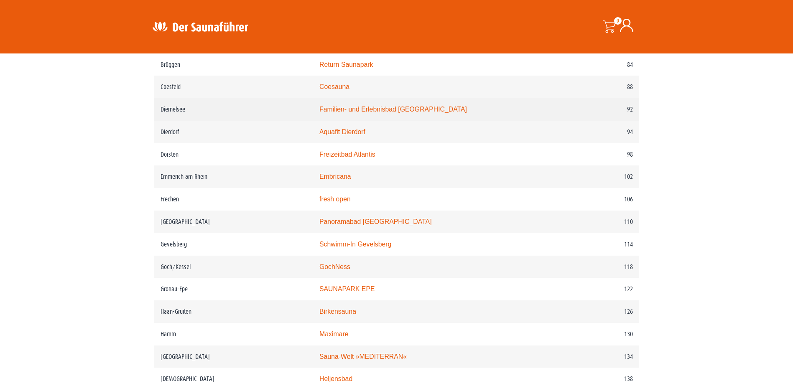
scroll to position [794, 0]
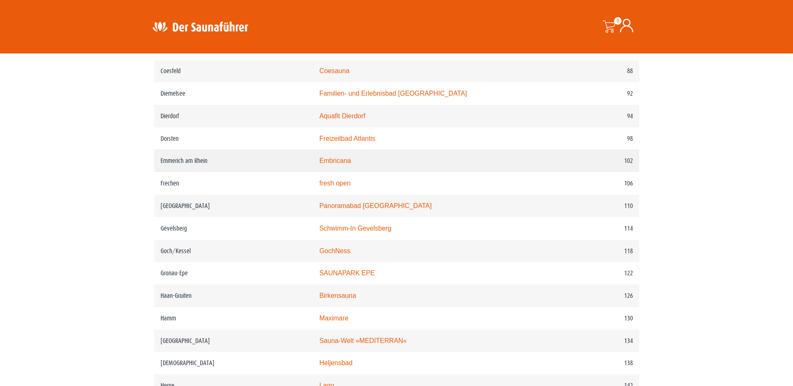
click at [337, 164] on link "Embricana" at bounding box center [335, 160] width 32 height 7
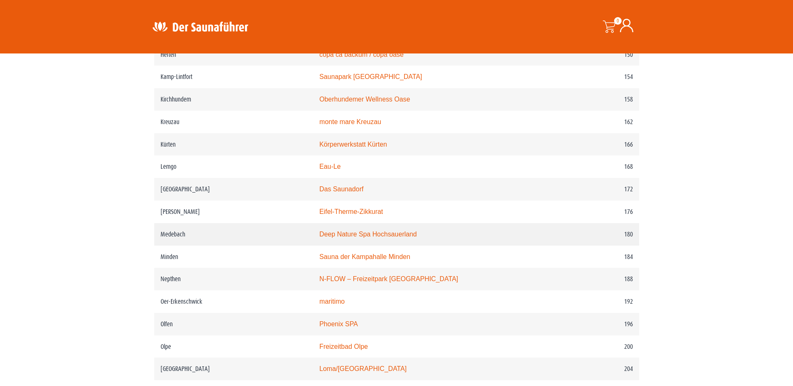
scroll to position [1213, 0]
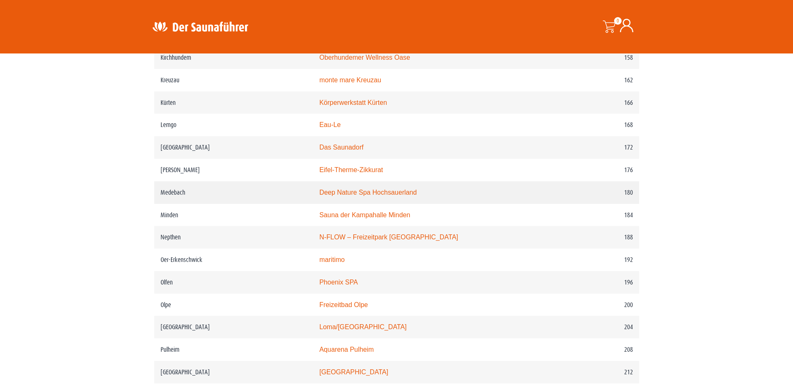
click at [346, 196] on link "Deep Nature Spa Hochsauerland" at bounding box center [367, 192] width 97 height 7
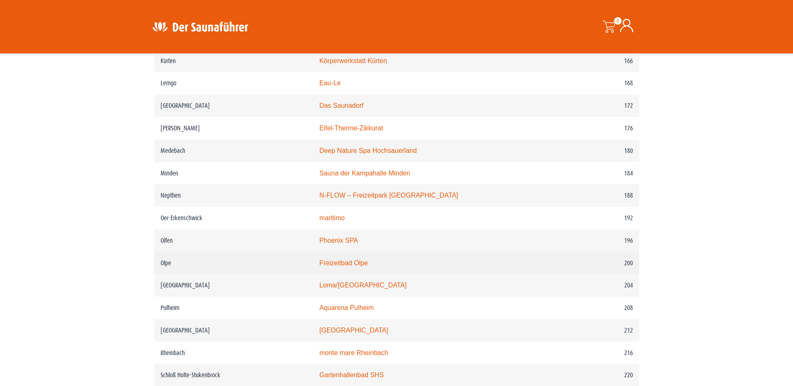
scroll to position [1296, 0]
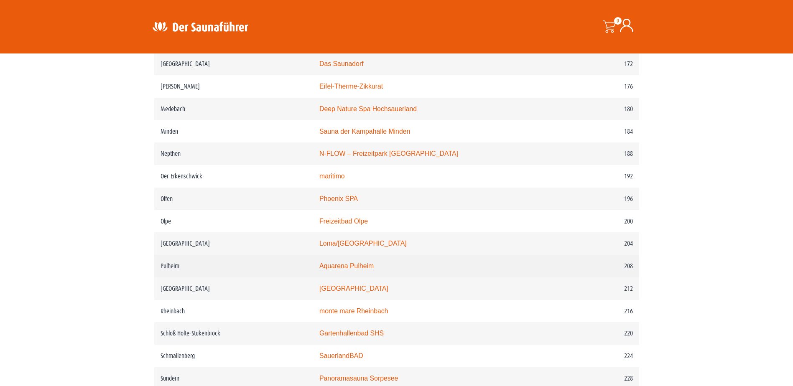
click at [348, 270] on link "Aquarena Pulheim" at bounding box center [346, 266] width 54 height 7
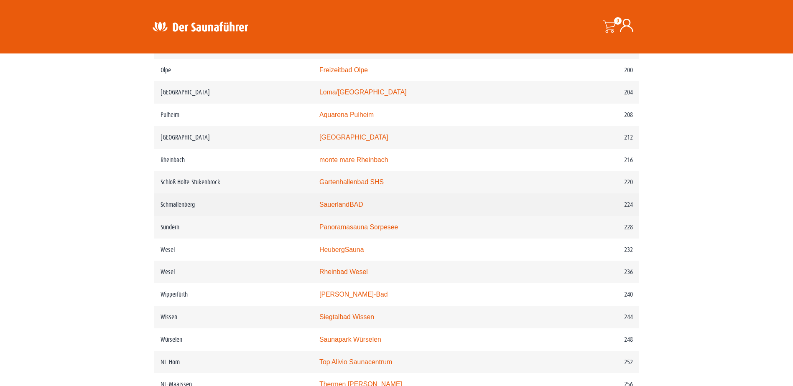
scroll to position [1463, 0]
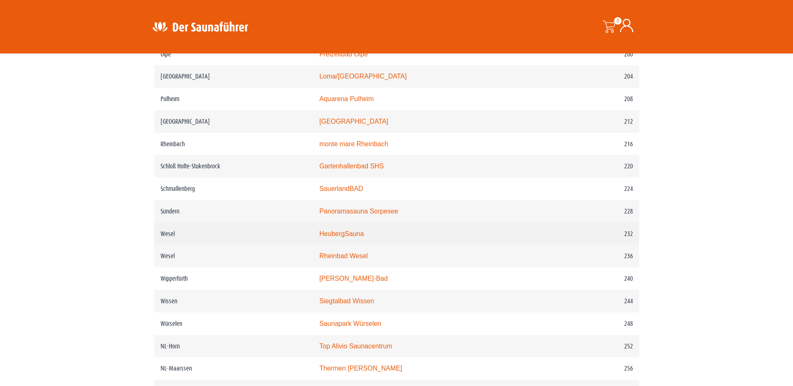
click at [342, 237] on link "HeubergSauna" at bounding box center [341, 233] width 45 height 7
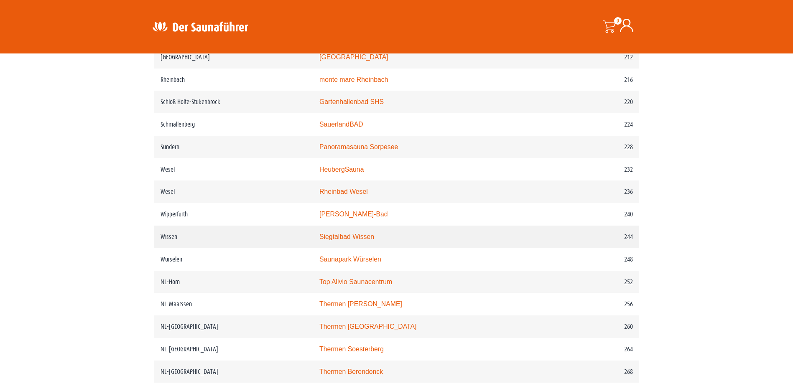
scroll to position [1547, 0]
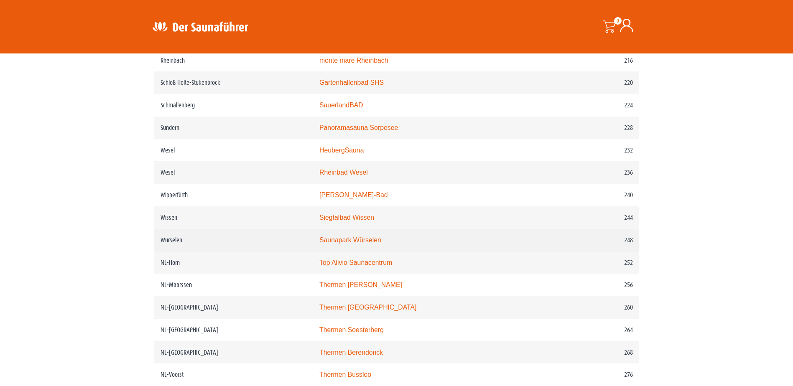
click at [340, 244] on link "Saunapark Würselen" at bounding box center [350, 240] width 62 height 7
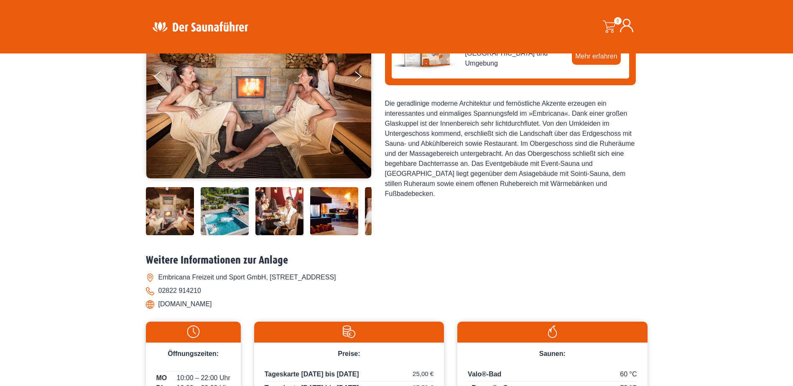
scroll to position [125, 0]
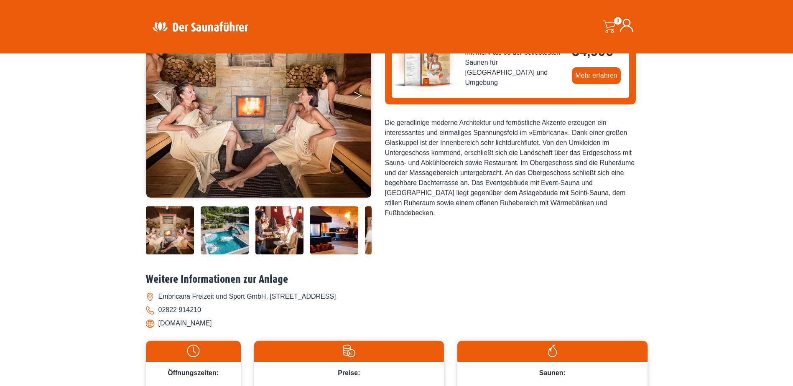
click at [356, 98] on icon "Next" at bounding box center [358, 97] width 8 height 5
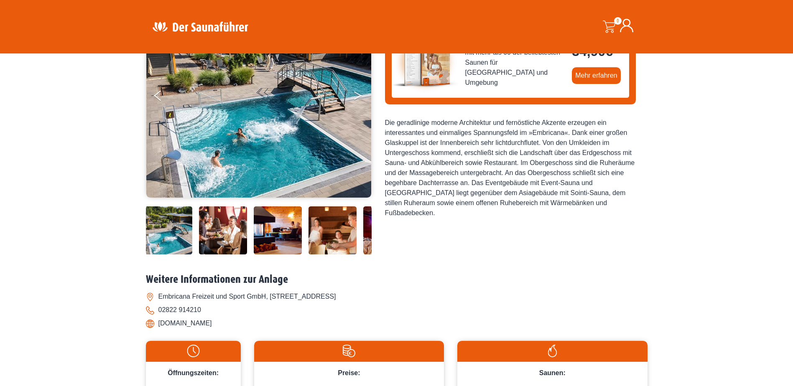
click at [356, 98] on icon "Next" at bounding box center [358, 97] width 8 height 5
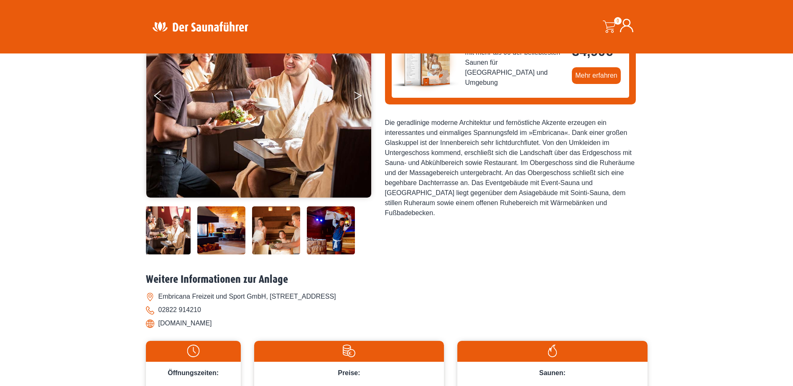
click at [356, 98] on icon "Next" at bounding box center [358, 97] width 8 height 5
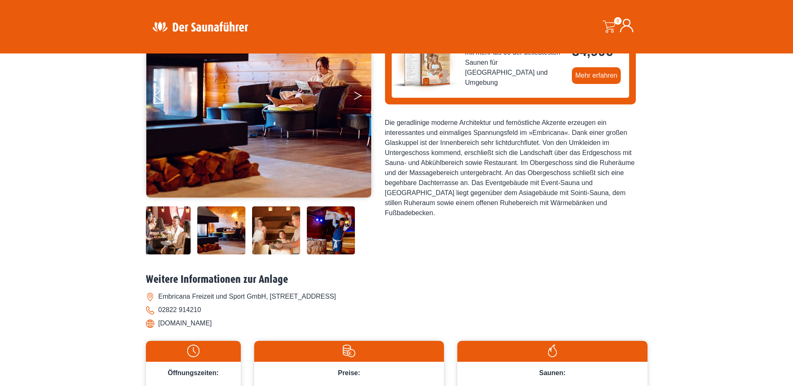
click at [356, 98] on icon "Next" at bounding box center [358, 97] width 8 height 5
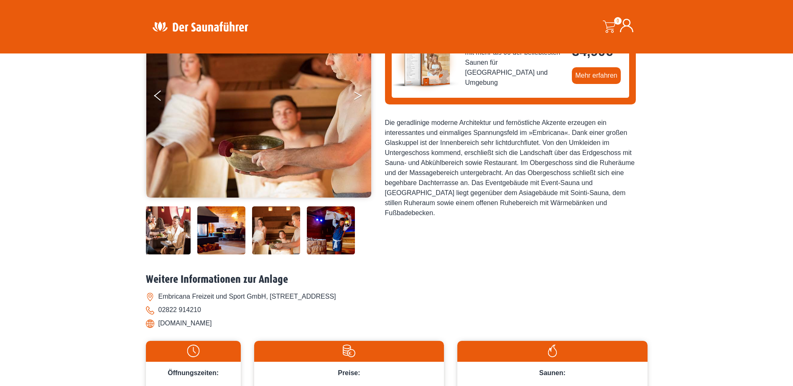
click at [356, 98] on icon "Next" at bounding box center [358, 97] width 8 height 5
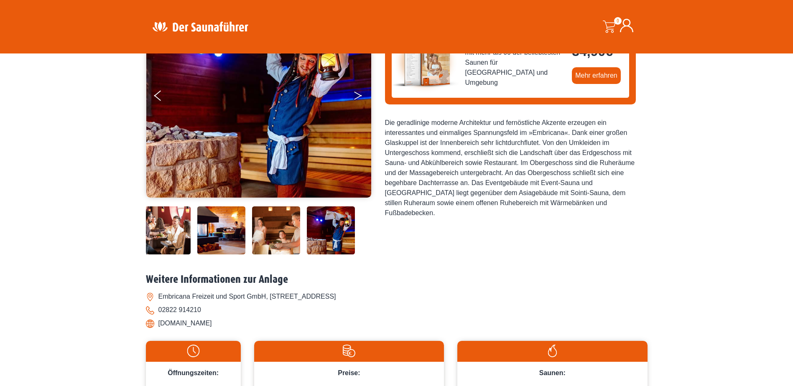
click at [356, 98] on icon "Next" at bounding box center [358, 97] width 8 height 5
click at [360, 95] on icon "Next" at bounding box center [358, 94] width 8 height 5
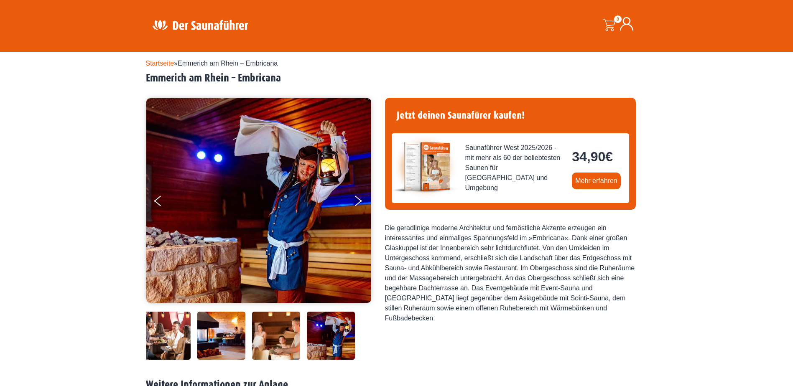
scroll to position [0, 0]
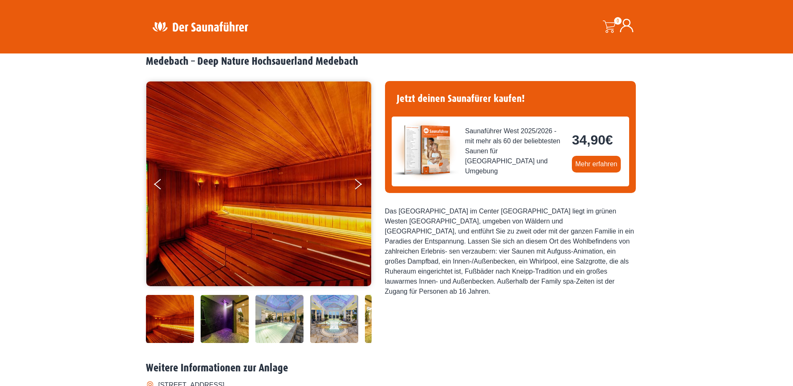
scroll to position [42, 0]
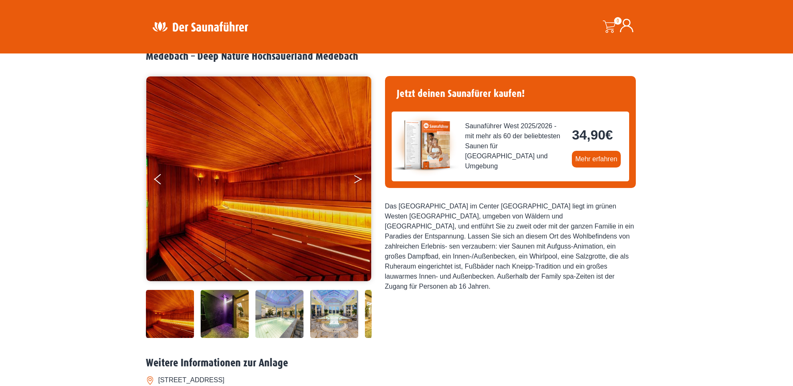
click at [357, 181] on icon "Next" at bounding box center [358, 181] width 8 height 5
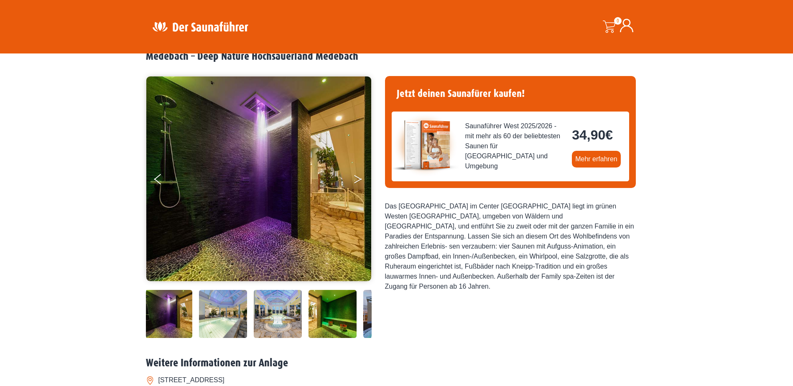
click at [357, 181] on icon "Next" at bounding box center [358, 181] width 8 height 5
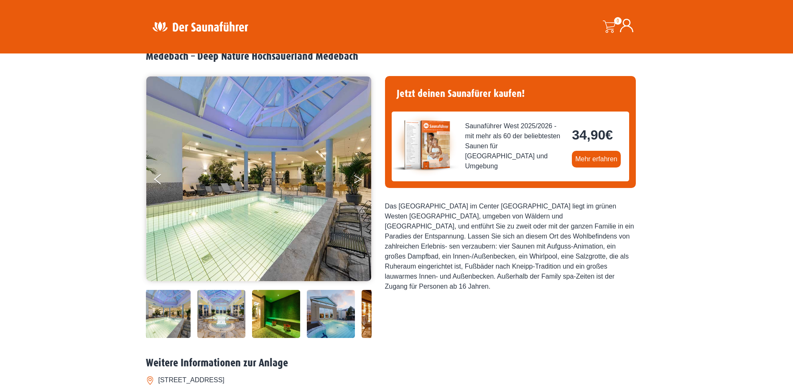
click at [357, 181] on icon "Next" at bounding box center [358, 181] width 8 height 5
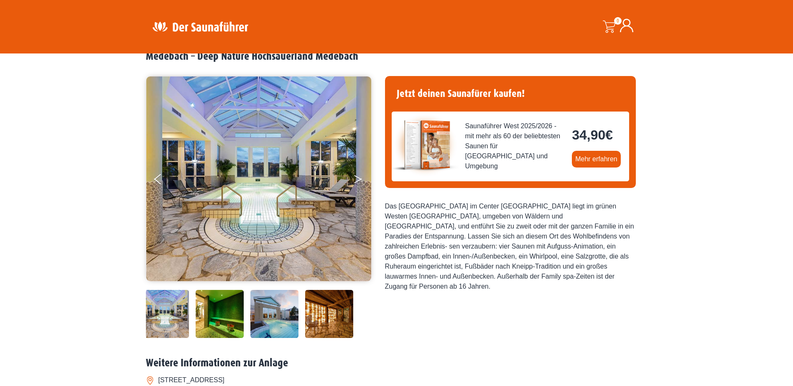
click at [357, 181] on icon "Next" at bounding box center [358, 181] width 8 height 5
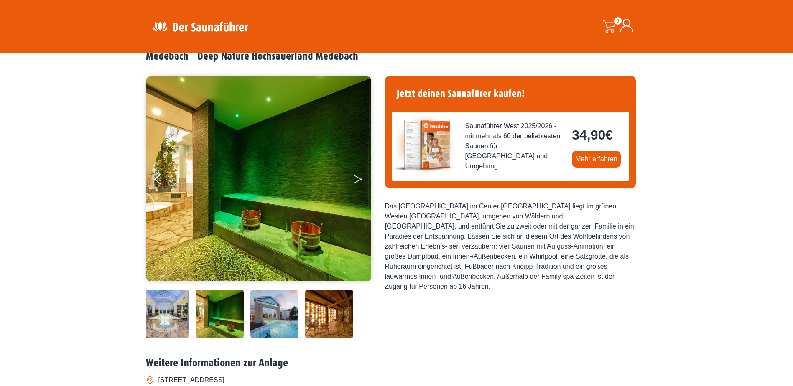
click at [357, 181] on icon "Next" at bounding box center [358, 181] width 8 height 5
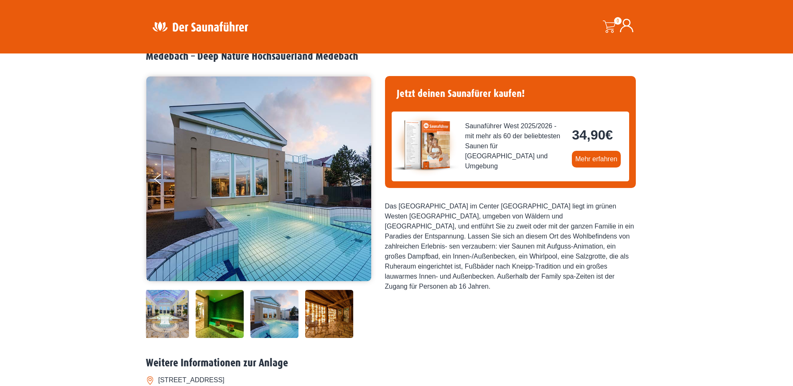
click at [357, 181] on icon "Next" at bounding box center [358, 181] width 8 height 5
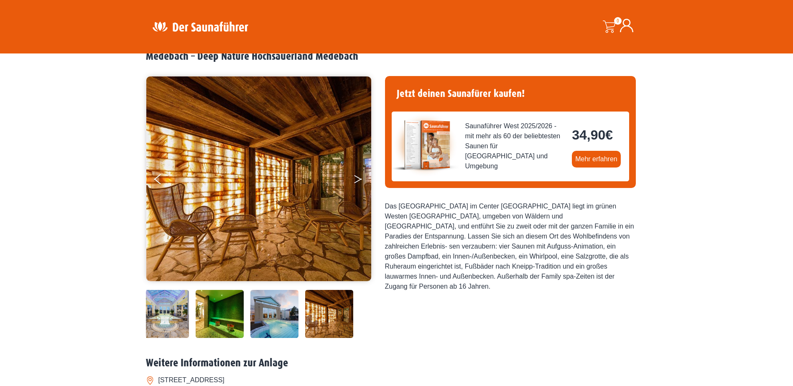
click at [357, 181] on icon "Next" at bounding box center [358, 181] width 8 height 5
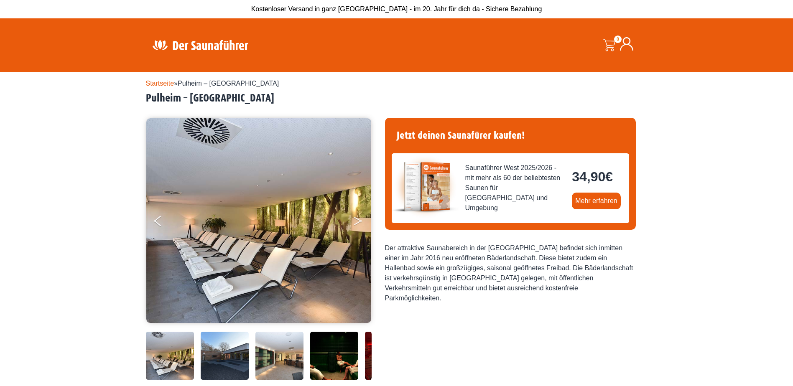
click at [356, 220] on button "Next" at bounding box center [363, 222] width 21 height 21
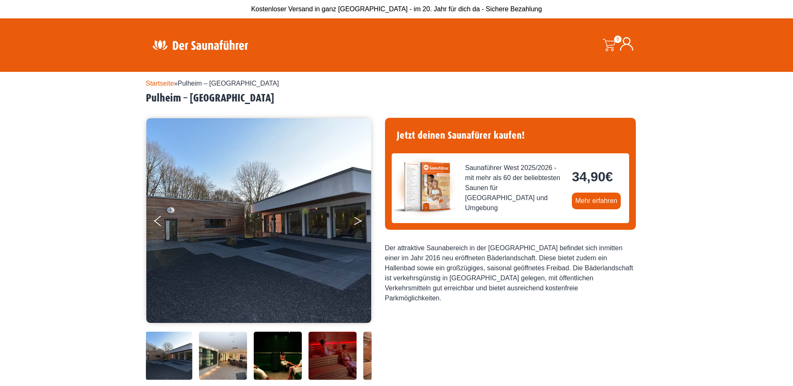
click at [356, 220] on button "Next" at bounding box center [363, 222] width 21 height 21
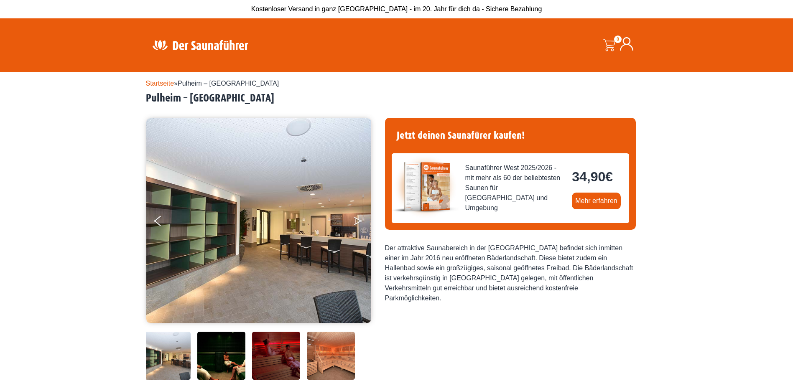
click at [356, 220] on button "Next" at bounding box center [363, 222] width 21 height 21
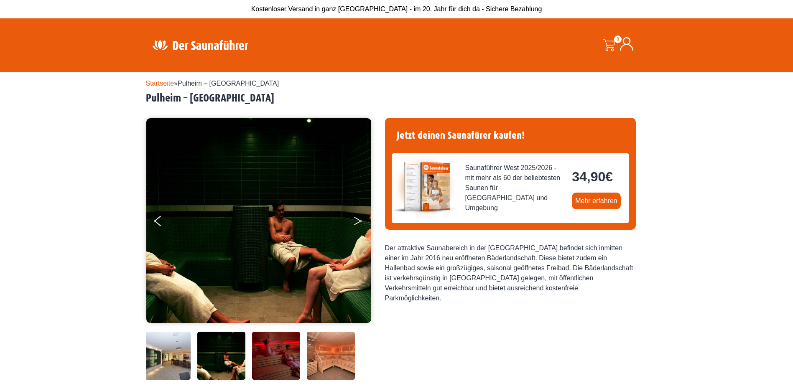
click at [356, 220] on button "Next" at bounding box center [363, 222] width 21 height 21
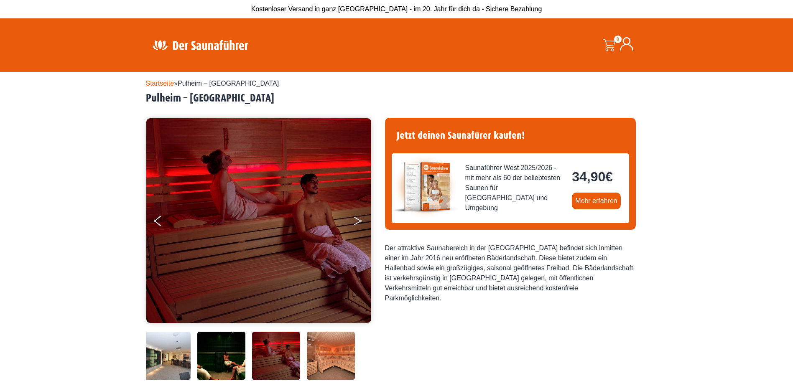
click at [356, 220] on button "Next" at bounding box center [363, 222] width 21 height 21
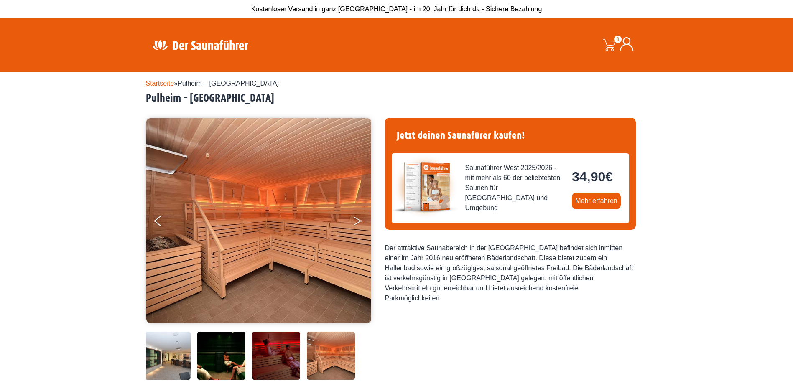
click at [356, 220] on button "Next" at bounding box center [363, 222] width 21 height 21
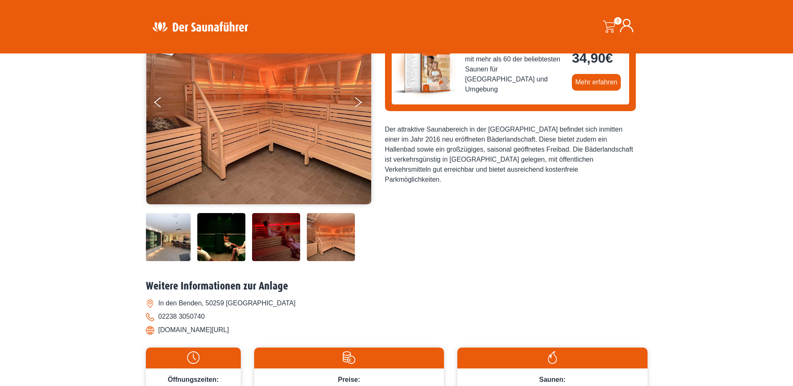
scroll to position [167, 0]
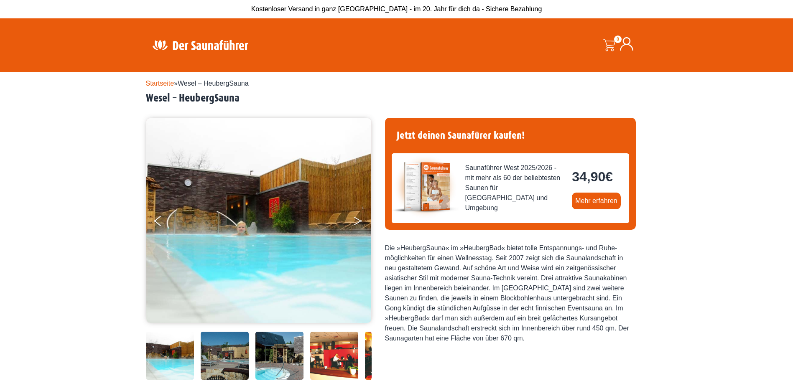
click at [357, 222] on button "Next" at bounding box center [363, 222] width 21 height 21
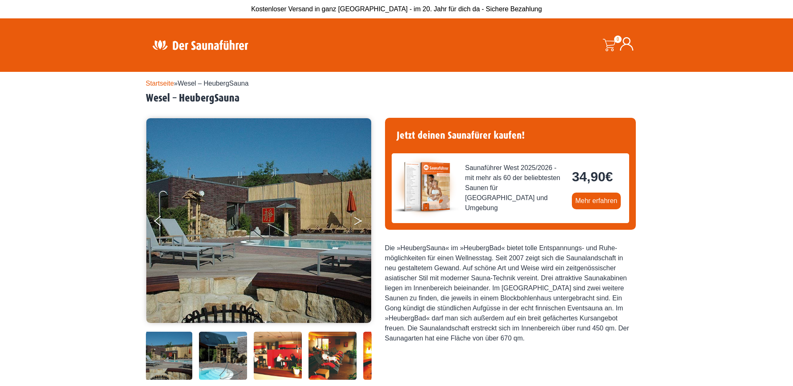
click at [357, 222] on button "Next" at bounding box center [363, 222] width 21 height 21
click at [357, 221] on button "Next" at bounding box center [363, 222] width 21 height 21
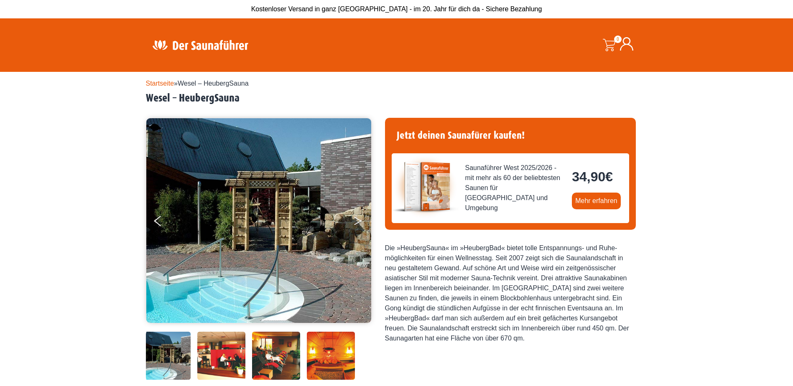
click at [357, 221] on button "Next" at bounding box center [363, 222] width 21 height 21
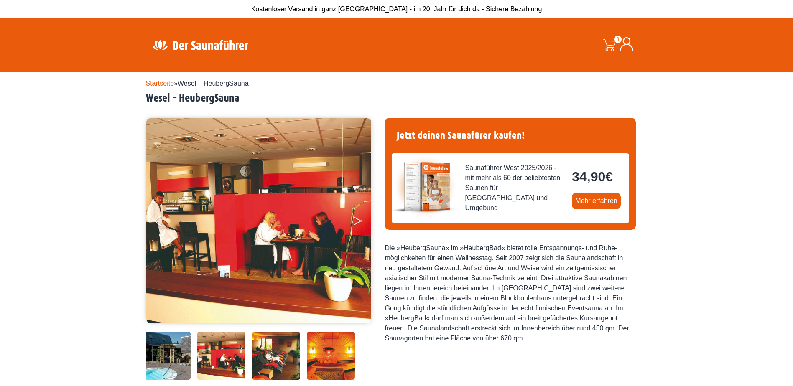
click at [357, 221] on button "Next" at bounding box center [363, 222] width 21 height 21
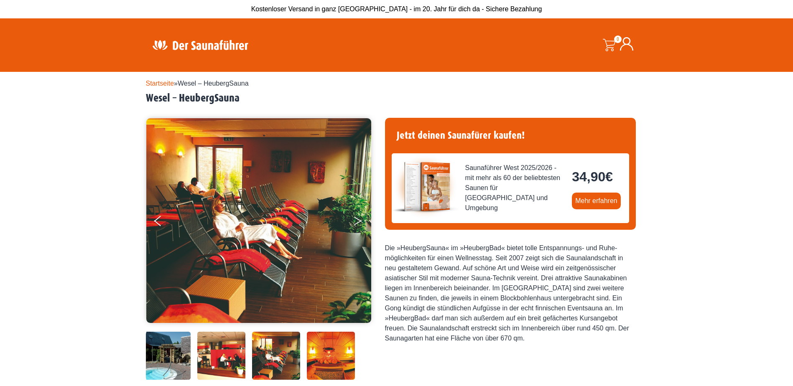
click at [357, 221] on button "Next" at bounding box center [363, 222] width 21 height 21
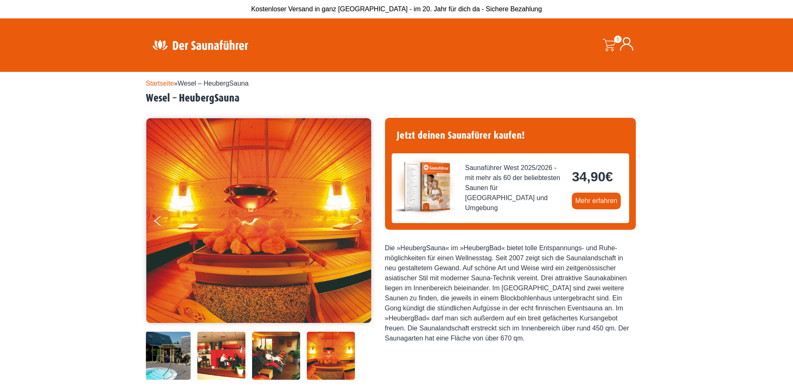
click at [357, 221] on button "Next" at bounding box center [363, 222] width 21 height 21
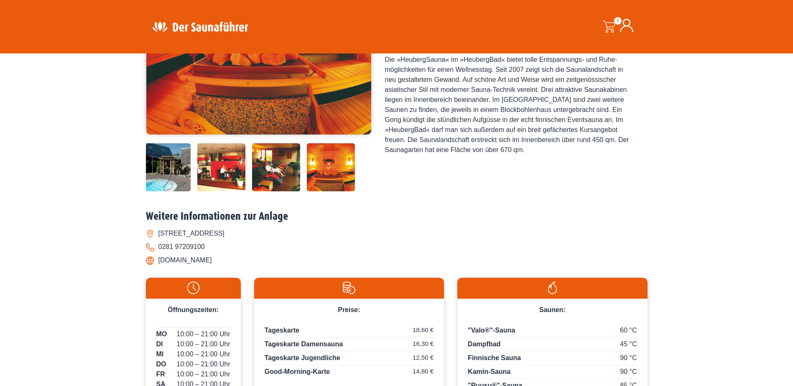
scroll to position [251, 0]
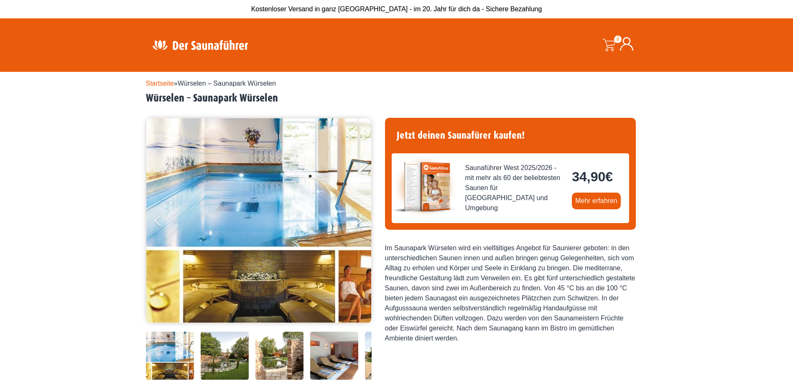
click at [363, 174] on img at bounding box center [258, 220] width 225 height 205
click at [360, 196] on img at bounding box center [258, 220] width 225 height 205
click at [360, 222] on icon "Next" at bounding box center [358, 222] width 8 height 5
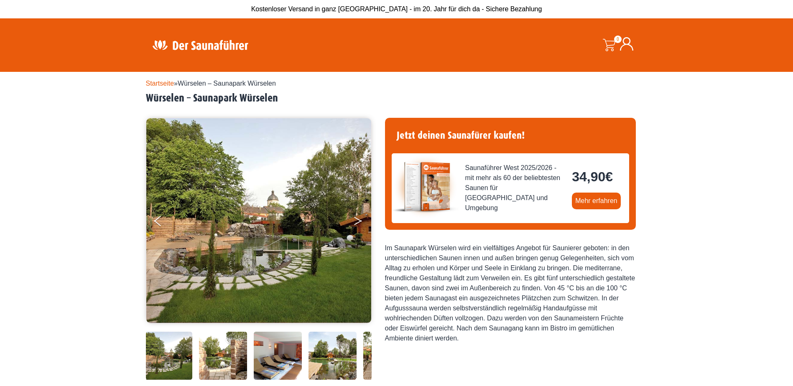
click at [360, 222] on icon "Next" at bounding box center [358, 222] width 8 height 5
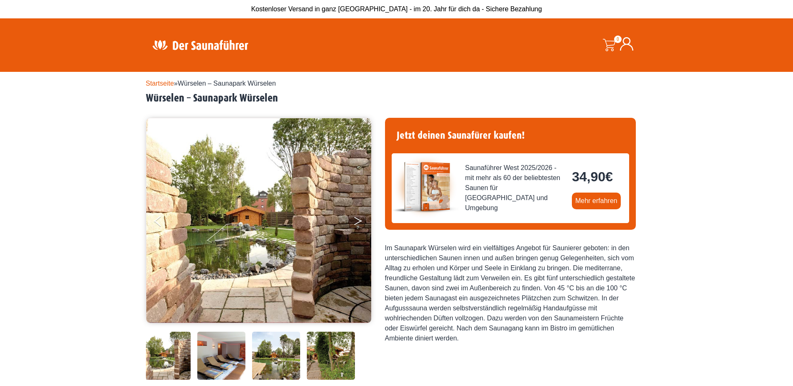
click at [360, 222] on icon "Next" at bounding box center [358, 222] width 8 height 5
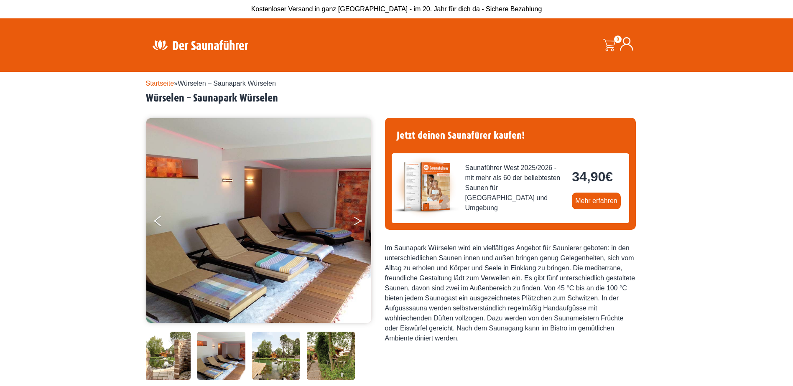
click at [360, 222] on icon "Next" at bounding box center [358, 222] width 8 height 5
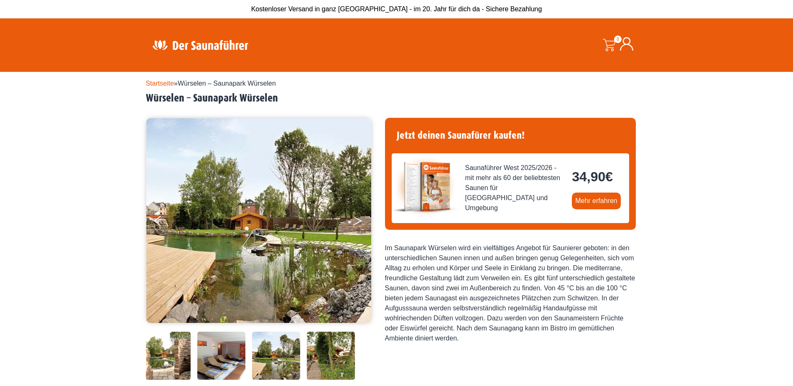
click at [360, 222] on icon "Next" at bounding box center [358, 222] width 8 height 5
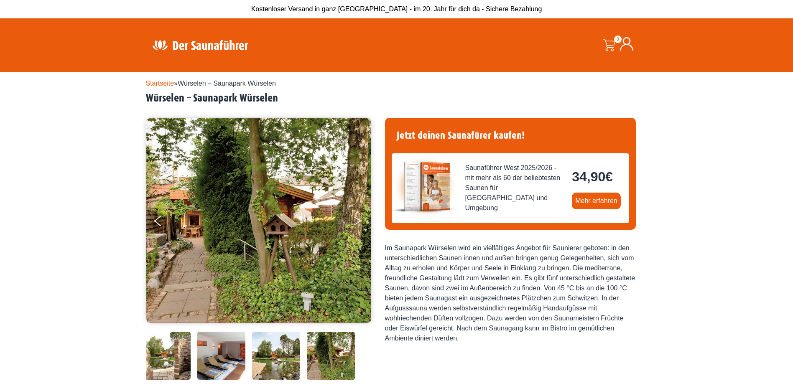
click at [360, 222] on icon "Next" at bounding box center [358, 222] width 8 height 5
click at [356, 224] on icon "Next" at bounding box center [358, 222] width 8 height 5
click at [166, 86] on link "Startseite" at bounding box center [160, 83] width 28 height 7
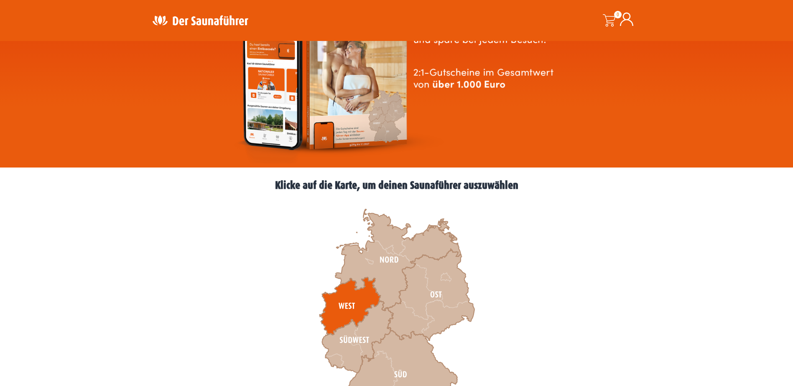
scroll to position [125, 0]
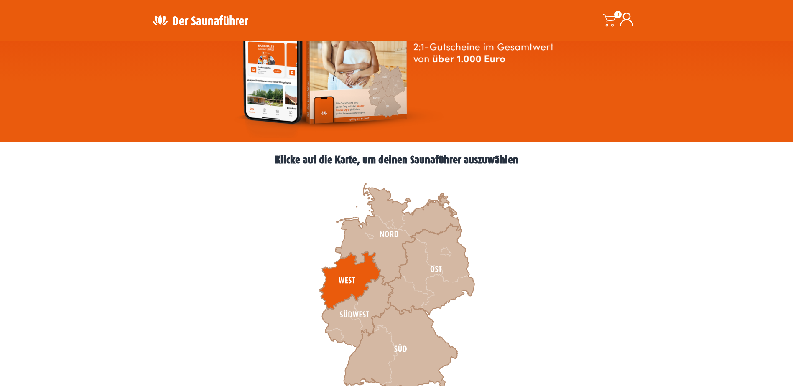
click at [342, 276] on icon at bounding box center [349, 281] width 61 height 58
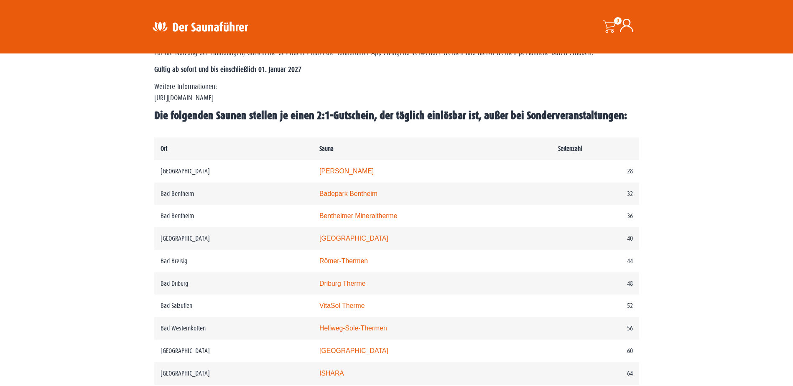
scroll to position [376, 0]
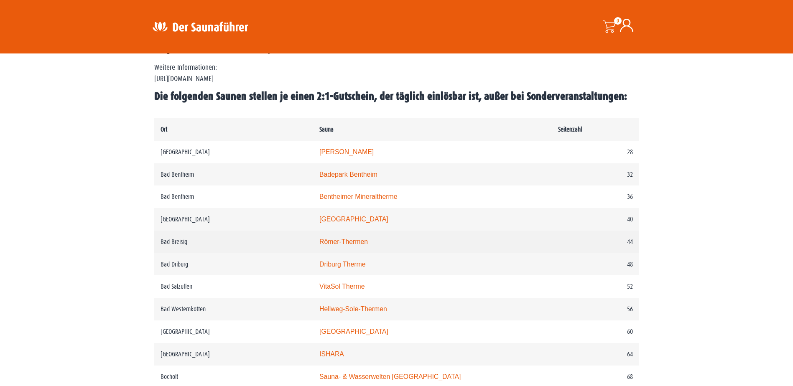
click at [339, 245] on link "Römer-Thermen" at bounding box center [343, 241] width 49 height 7
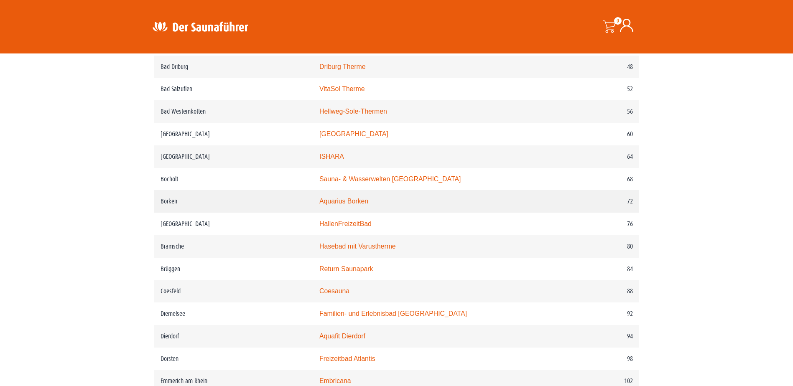
scroll to position [585, 0]
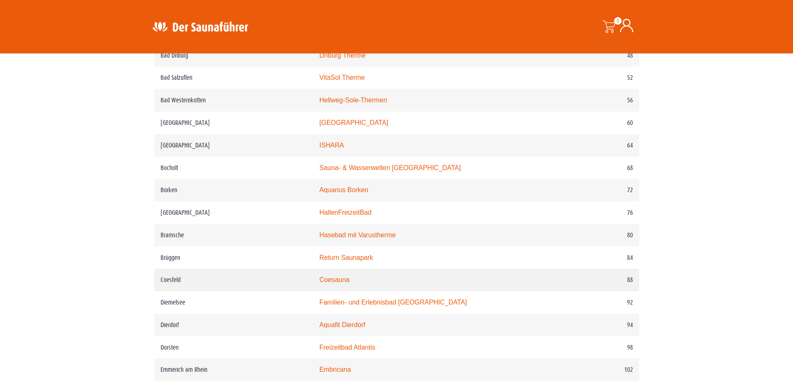
click at [339, 283] on link "Coesauna" at bounding box center [334, 279] width 30 height 7
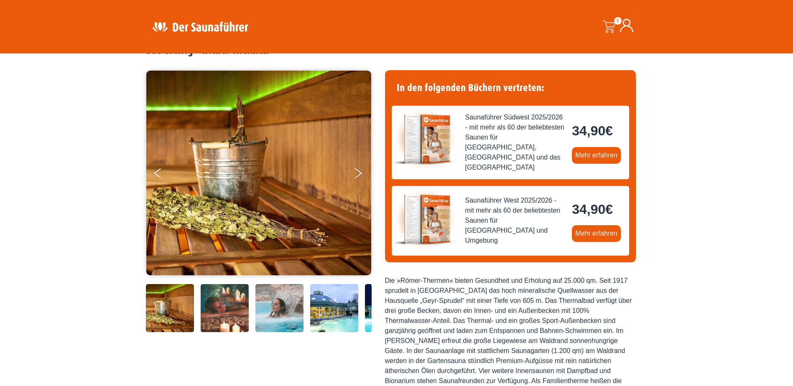
scroll to position [84, 0]
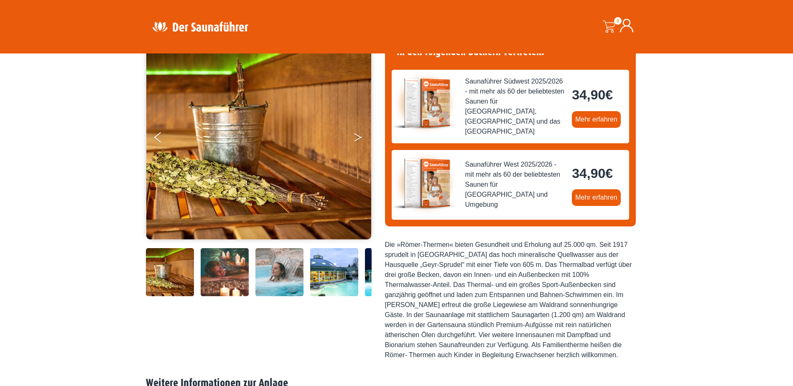
click at [359, 136] on icon "Next" at bounding box center [358, 135] width 8 height 5
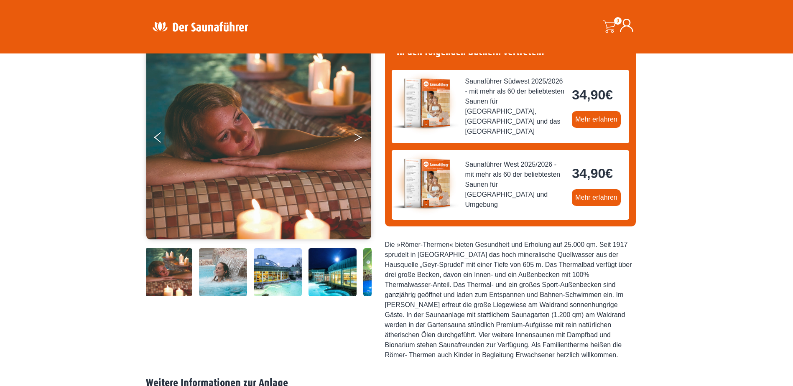
click at [359, 136] on icon "Next" at bounding box center [358, 135] width 8 height 5
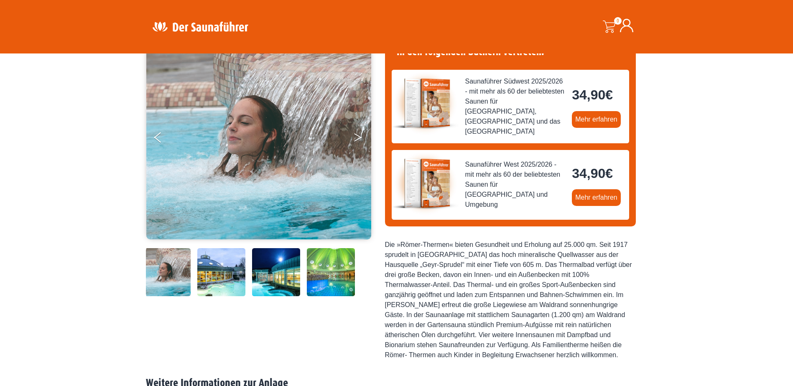
click at [359, 136] on icon "Next" at bounding box center [358, 135] width 8 height 5
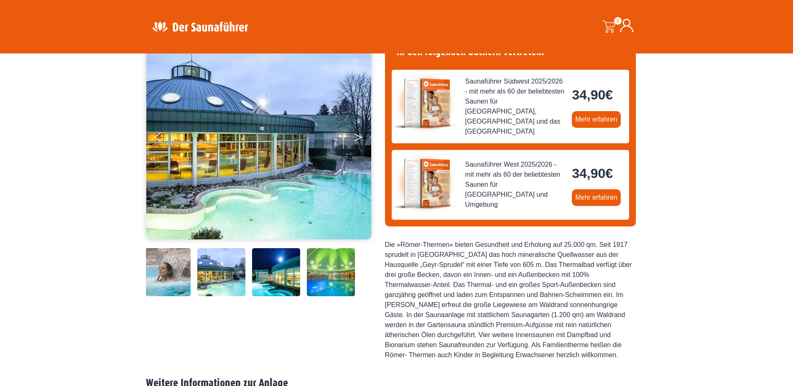
click at [359, 136] on icon "Next" at bounding box center [358, 135] width 8 height 5
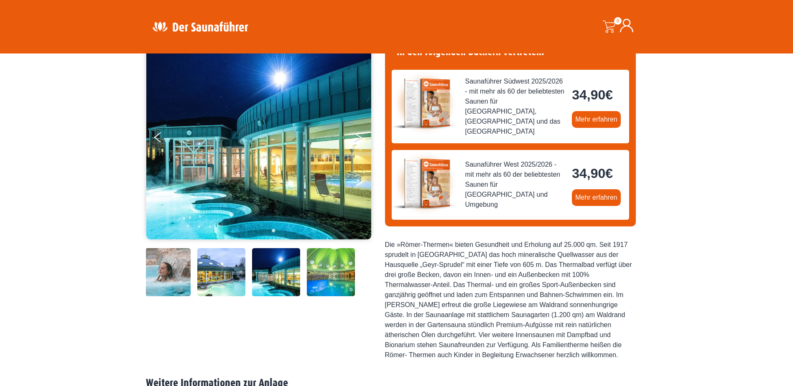
click at [359, 136] on icon "Next" at bounding box center [358, 135] width 8 height 5
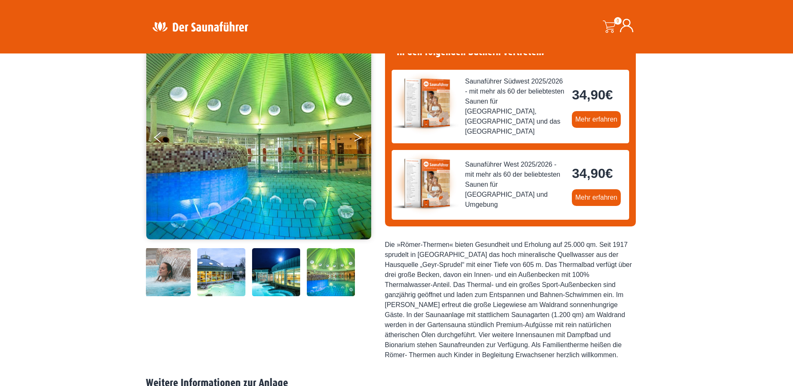
click at [359, 136] on icon "Next" at bounding box center [358, 135] width 8 height 5
click at [358, 138] on button "Next" at bounding box center [363, 139] width 21 height 21
click at [358, 138] on icon "Next" at bounding box center [358, 139] width 8 height 5
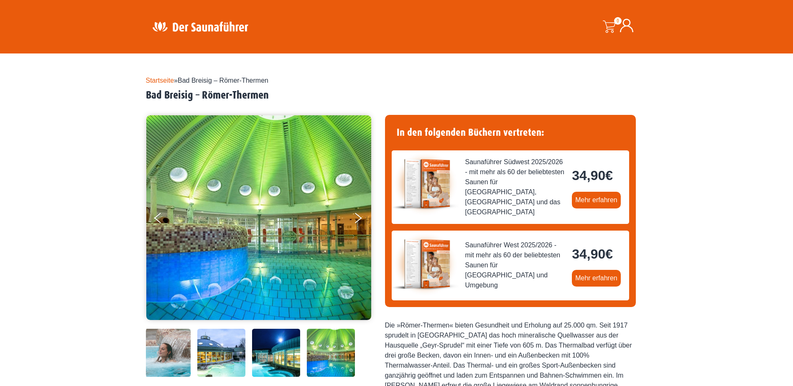
scroll to position [0, 0]
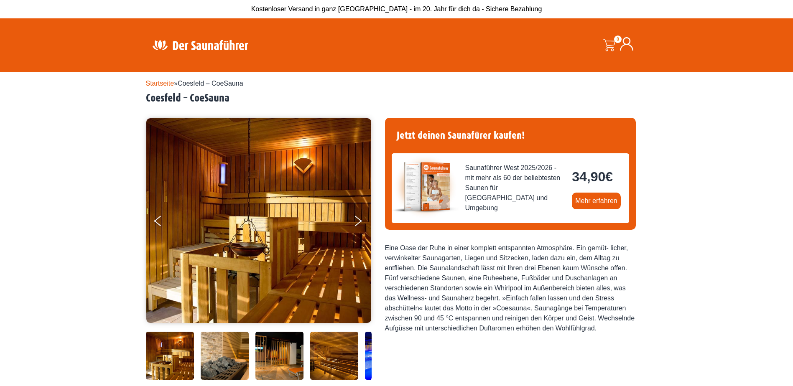
click at [165, 84] on link "Startseite" at bounding box center [160, 83] width 28 height 7
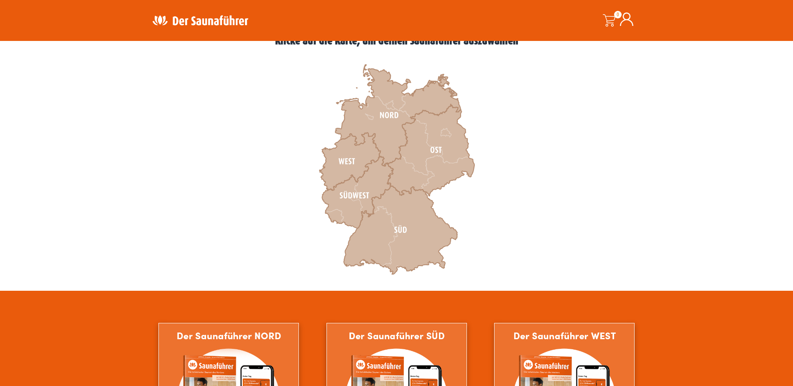
scroll to position [251, 0]
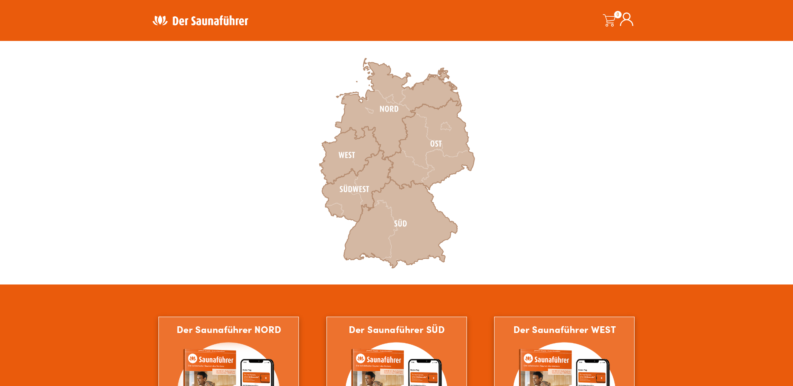
click at [354, 151] on icon at bounding box center [349, 156] width 61 height 58
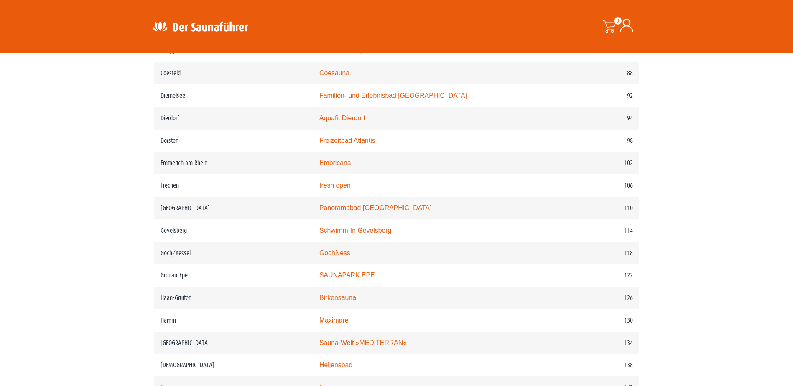
scroll to position [794, 0]
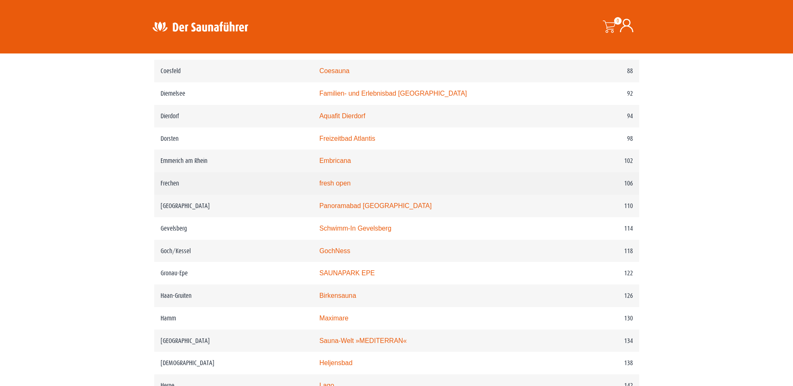
click at [342, 187] on link "fresh open" at bounding box center [334, 183] width 31 height 7
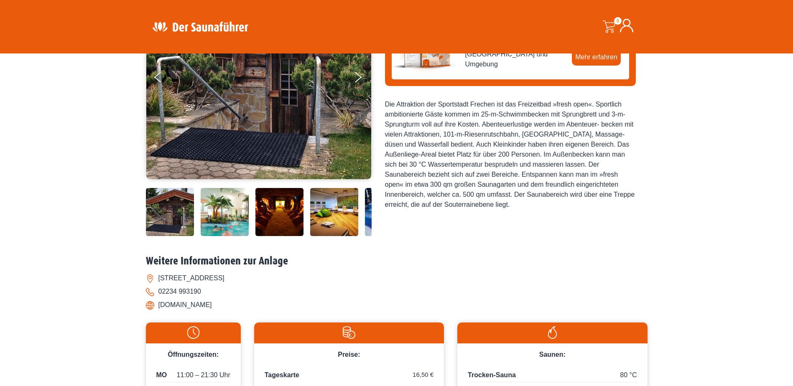
scroll to position [125, 0]
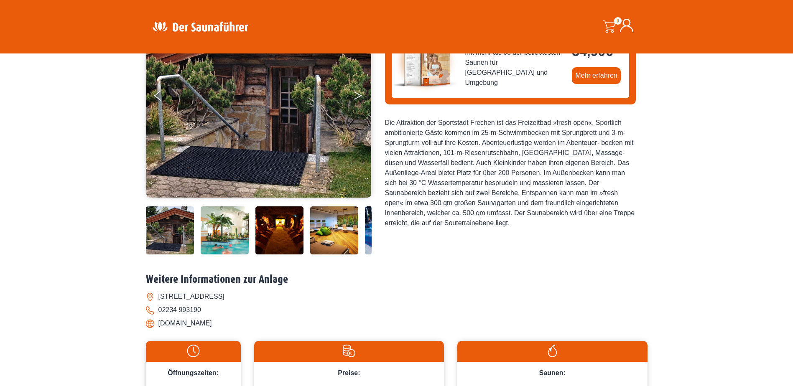
click at [360, 98] on button "Next" at bounding box center [363, 97] width 21 height 21
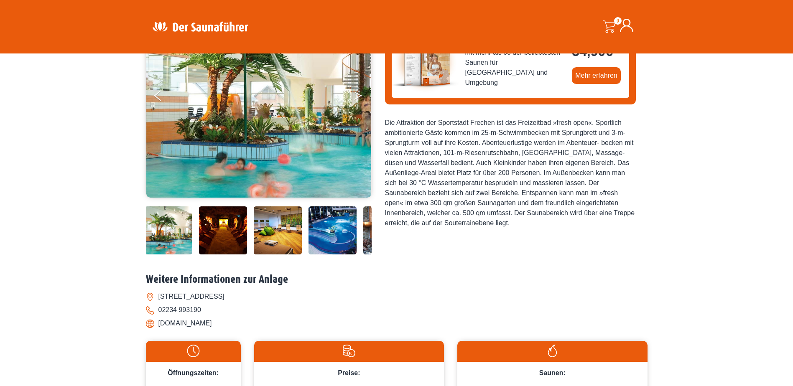
click at [360, 98] on button "Next" at bounding box center [363, 97] width 21 height 21
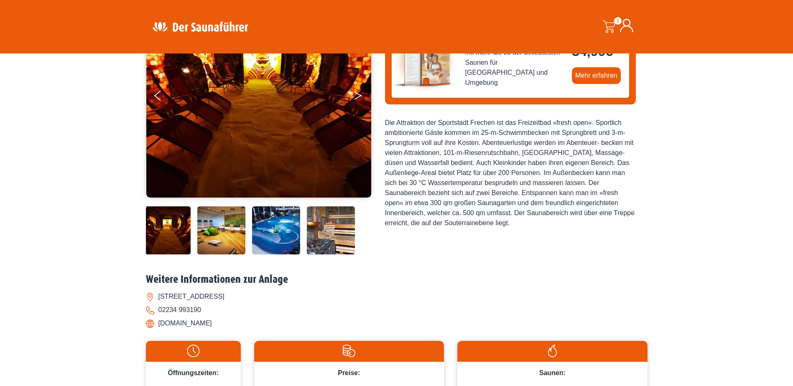
click at [360, 98] on button "Next" at bounding box center [363, 97] width 21 height 21
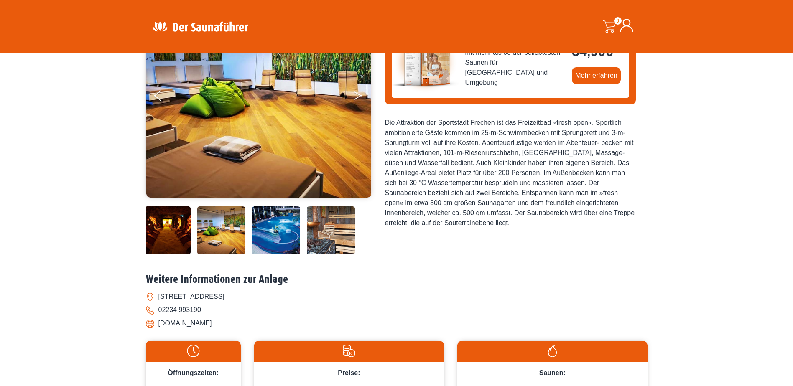
click at [360, 98] on button "Next" at bounding box center [363, 97] width 21 height 21
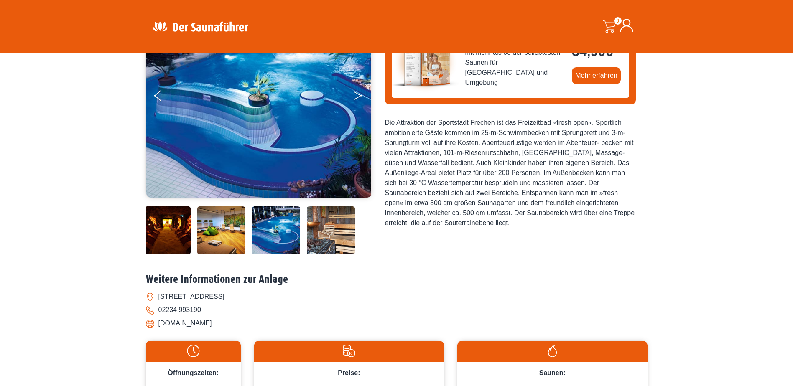
click at [360, 98] on button "Next" at bounding box center [363, 97] width 21 height 21
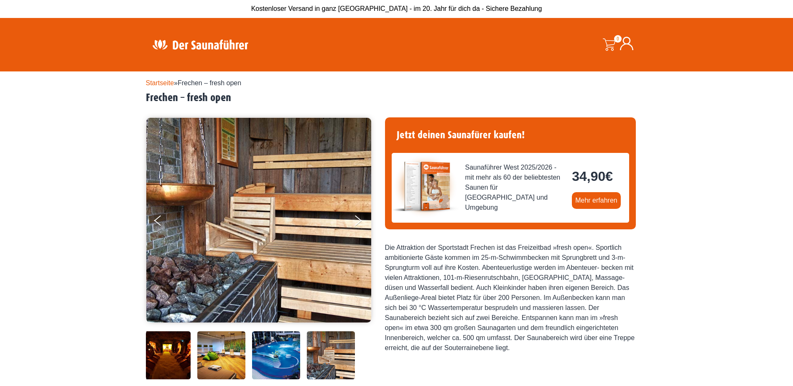
scroll to position [0, 0]
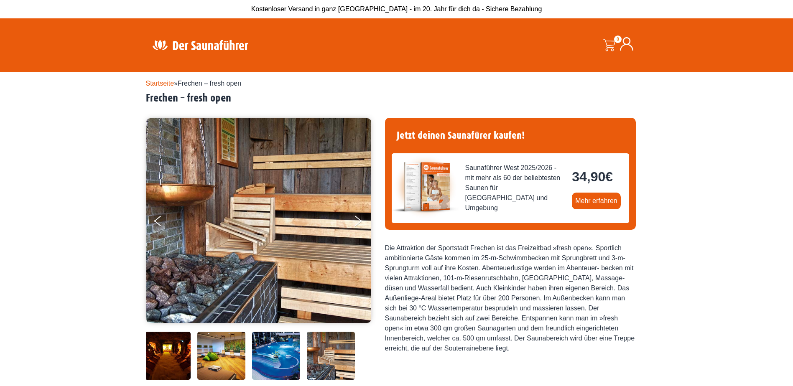
click at [239, 41] on img at bounding box center [200, 45] width 109 height 16
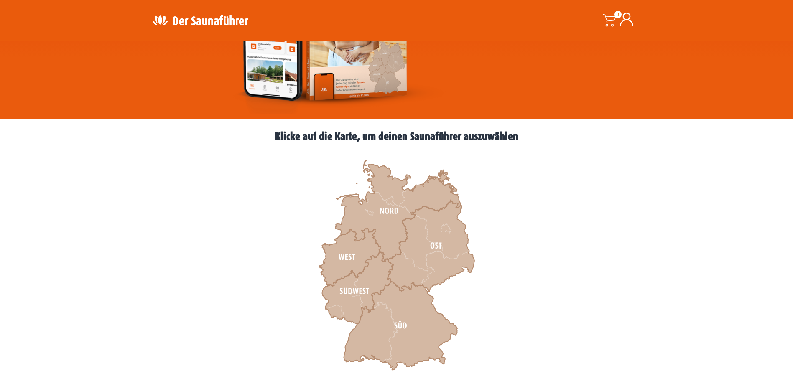
scroll to position [167, 0]
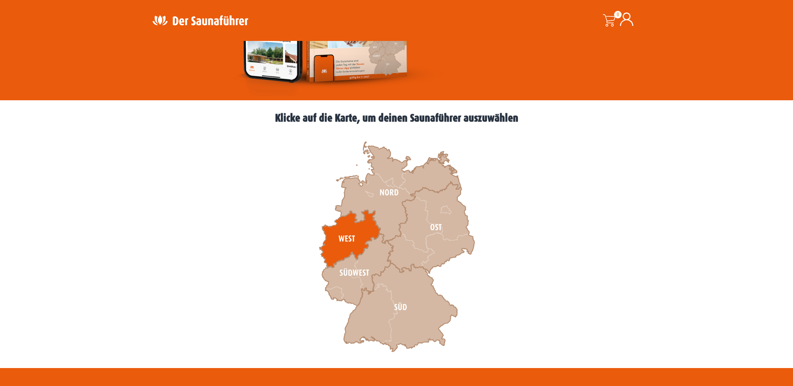
click at [350, 232] on icon at bounding box center [349, 239] width 61 height 58
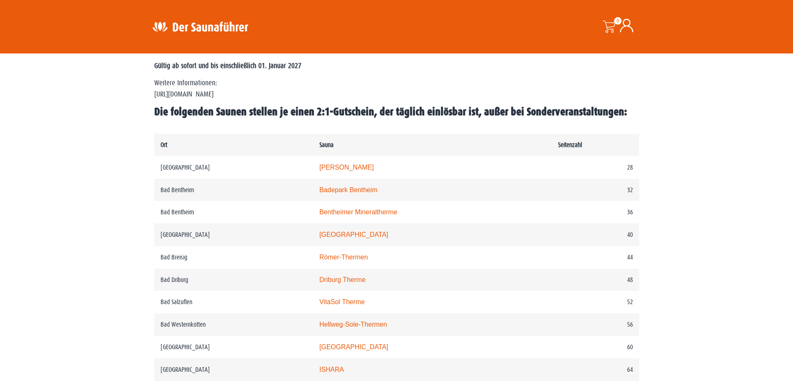
scroll to position [376, 0]
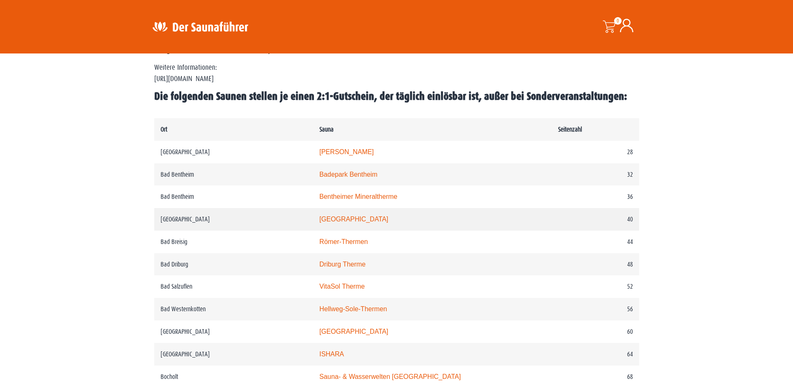
click at [339, 221] on link "[GEOGRAPHIC_DATA]" at bounding box center [353, 219] width 69 height 7
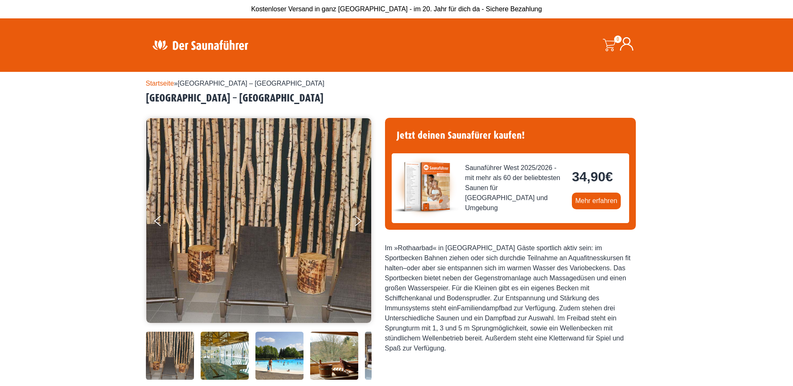
click at [189, 51] on img at bounding box center [200, 45] width 109 height 16
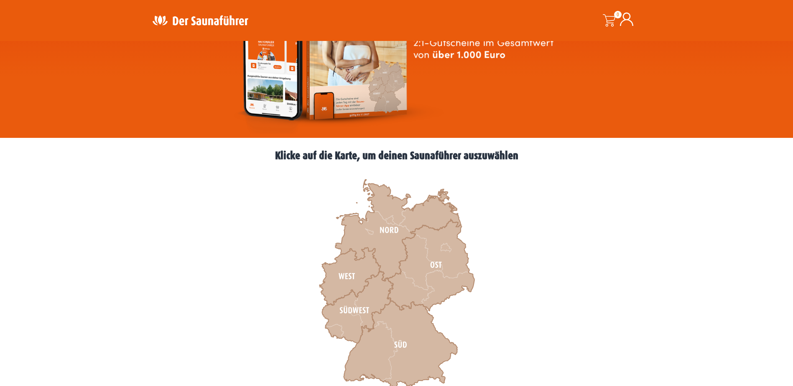
scroll to position [125, 0]
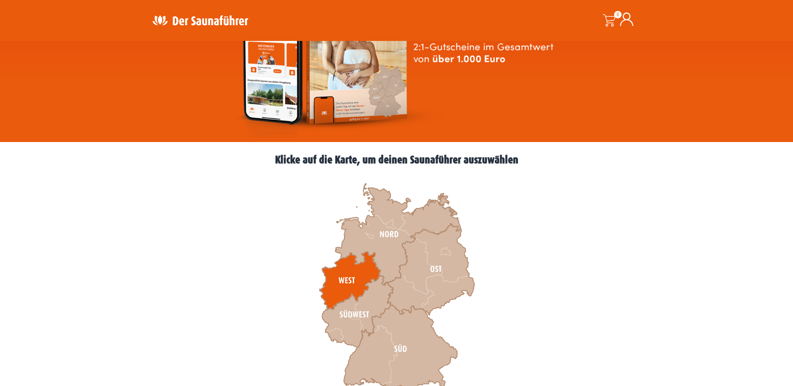
click at [350, 278] on icon at bounding box center [349, 281] width 61 height 58
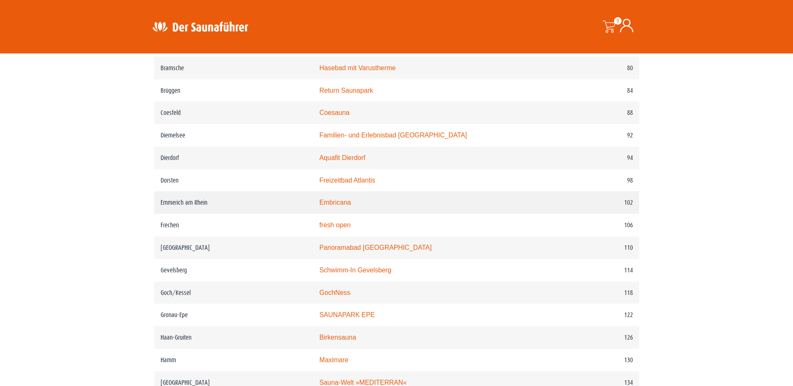
scroll to position [794, 0]
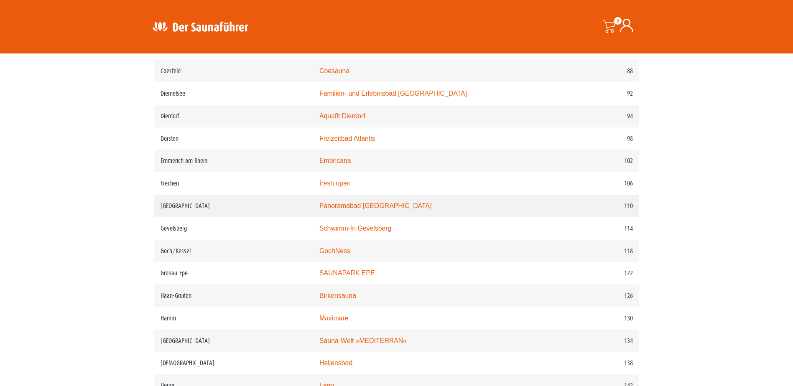
click at [341, 209] on link "Panoramabad Georgsmarienhütte" at bounding box center [375, 205] width 112 height 7
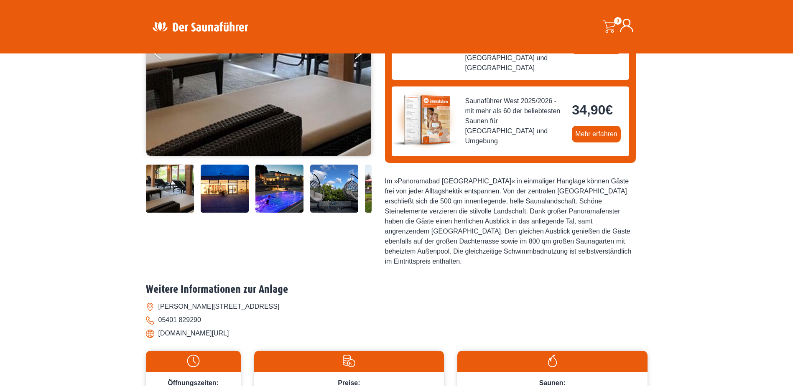
scroll to position [125, 0]
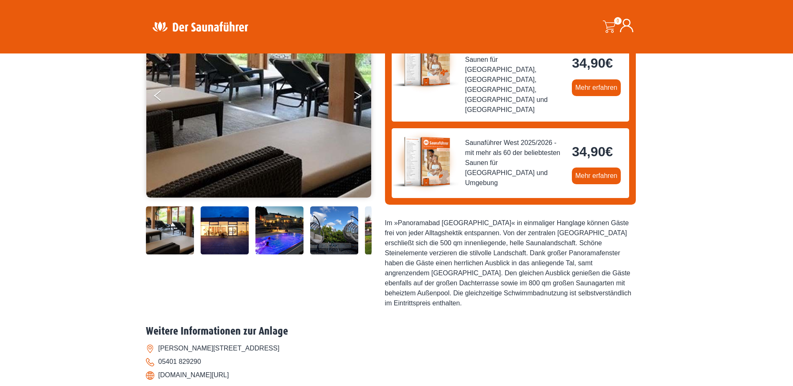
click at [356, 101] on button "Next" at bounding box center [363, 97] width 21 height 21
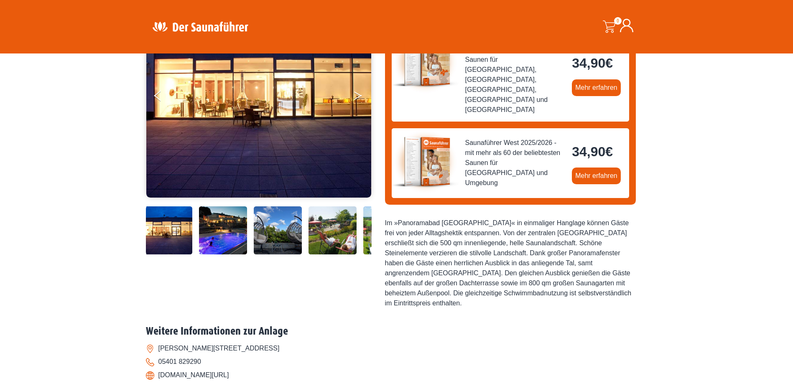
click at [356, 101] on button "Next" at bounding box center [363, 97] width 21 height 21
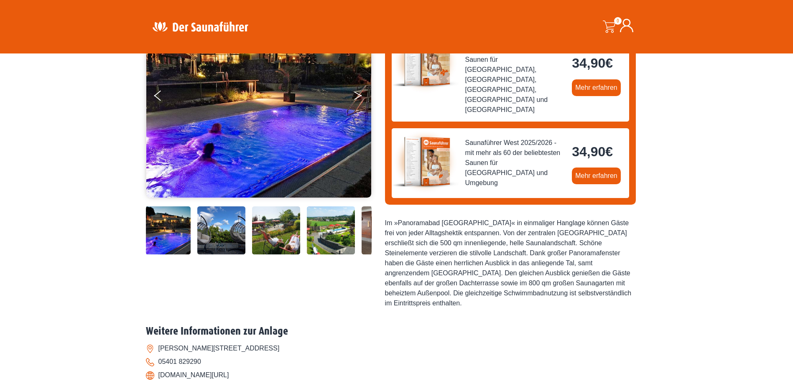
click at [356, 100] on button "Next" at bounding box center [363, 97] width 21 height 21
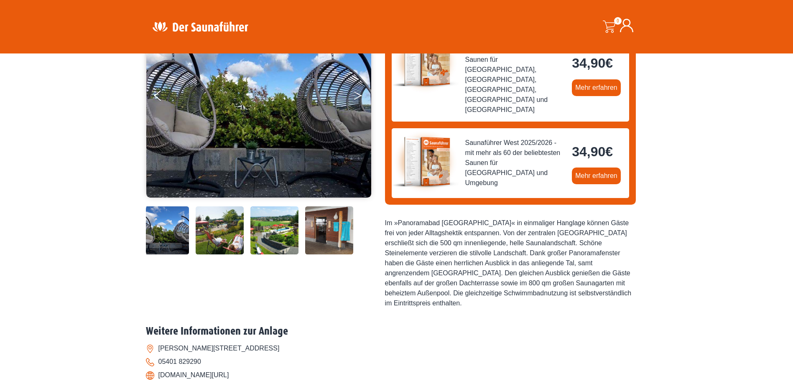
click at [356, 100] on button "Next" at bounding box center [363, 97] width 21 height 21
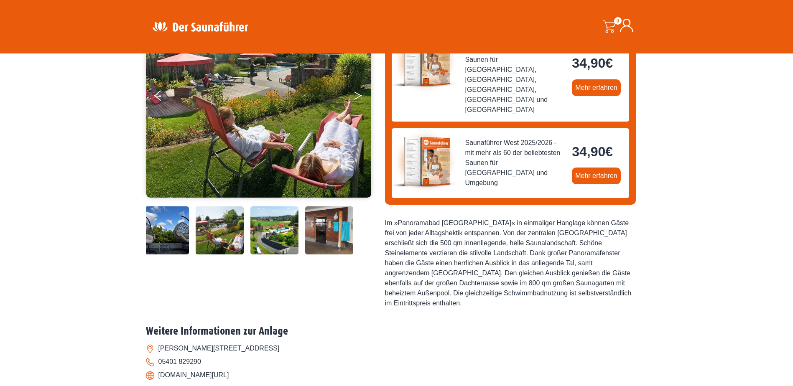
click at [356, 100] on button "Next" at bounding box center [363, 97] width 21 height 21
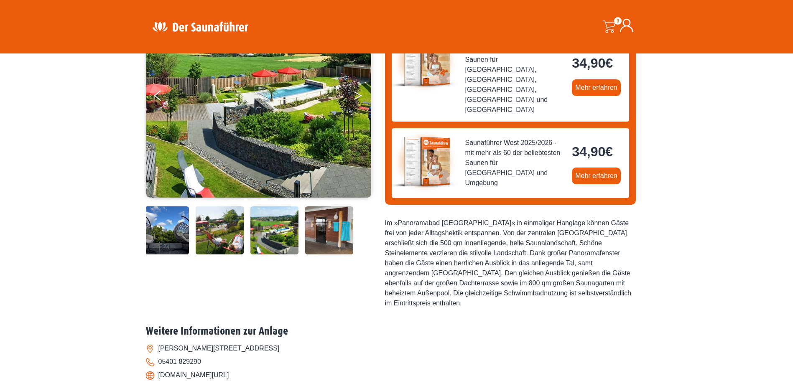
click at [356, 100] on button "Next" at bounding box center [363, 97] width 21 height 21
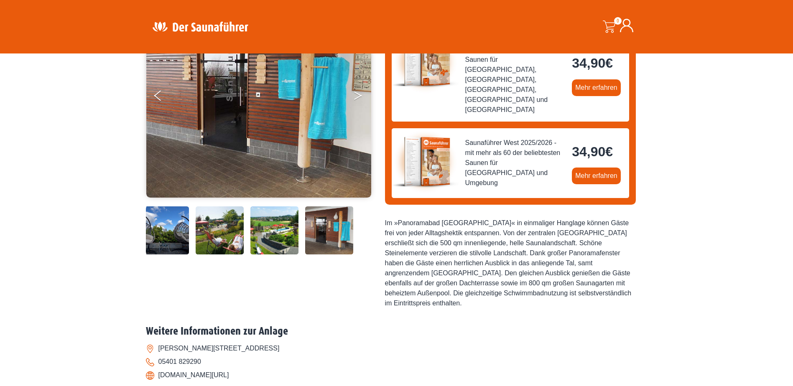
click at [356, 100] on button "Next" at bounding box center [363, 97] width 21 height 21
click at [356, 96] on button "Next" at bounding box center [363, 97] width 21 height 21
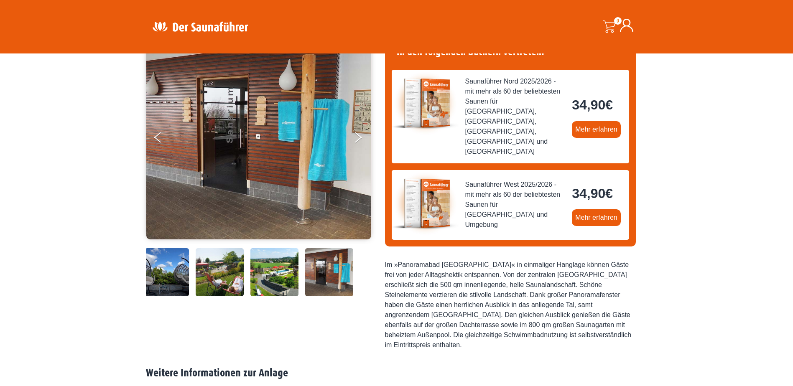
scroll to position [0, 0]
